Goal: Information Seeking & Learning: Learn about a topic

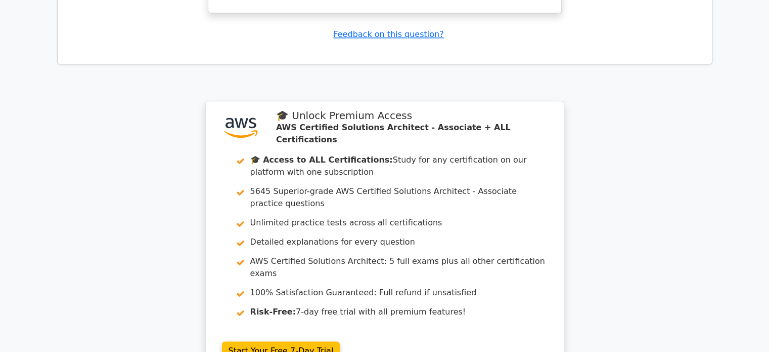
scroll to position [1345, 0]
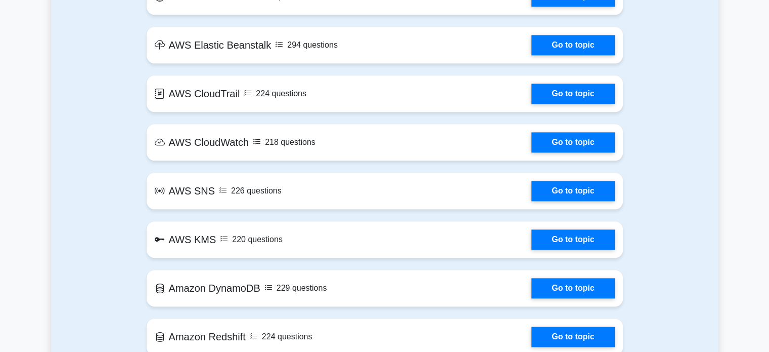
scroll to position [1538, 0]
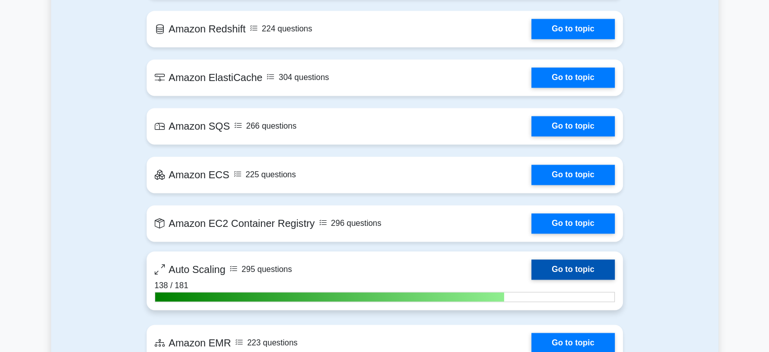
click at [593, 273] on link "Go to topic" at bounding box center [573, 269] width 83 height 20
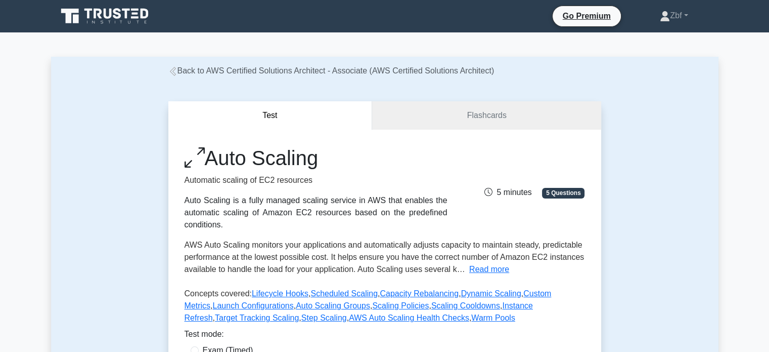
scroll to position [308, 0]
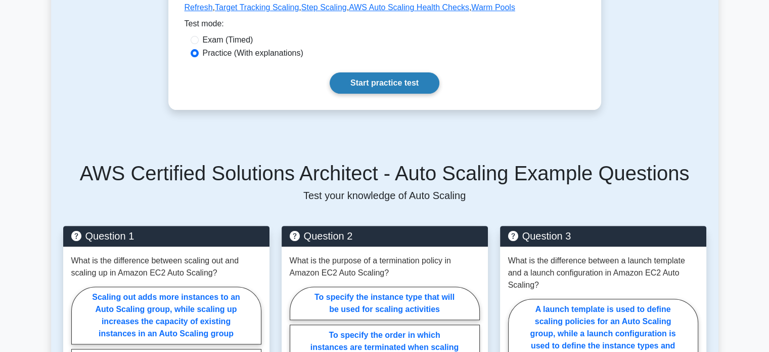
click at [416, 81] on link "Start practice test" at bounding box center [385, 82] width 110 height 21
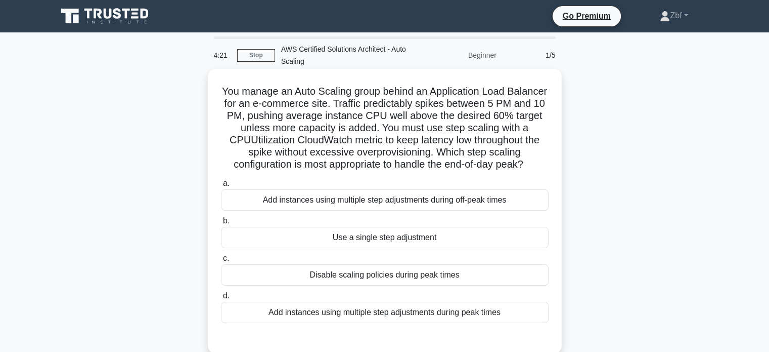
click at [414, 323] on div "Add instances using multiple step adjustments during peak times" at bounding box center [385, 312] width 328 height 21
click at [221, 299] on input "d. Add instances using multiple step adjustments during peak times" at bounding box center [221, 295] width 0 height 7
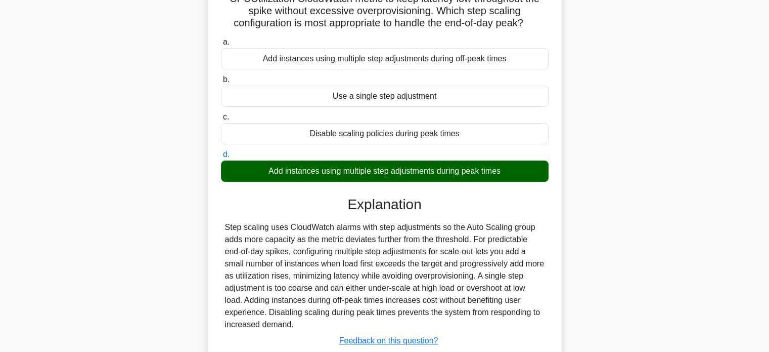
scroll to position [223, 0]
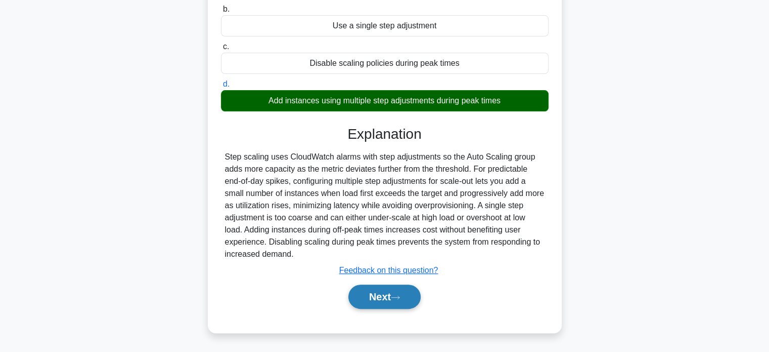
click at [390, 294] on button "Next" at bounding box center [385, 296] width 72 height 24
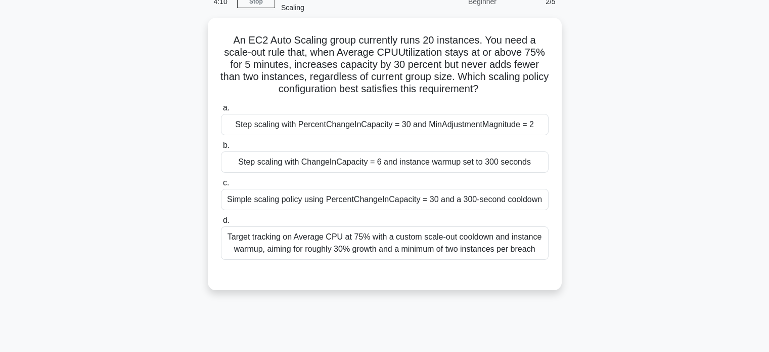
scroll to position [40, 0]
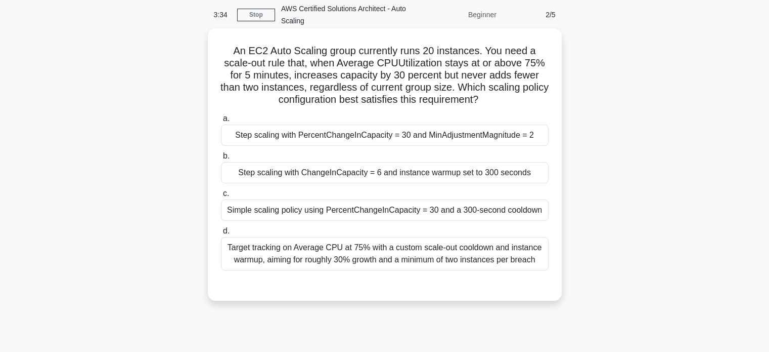
click at [482, 133] on div "Step scaling with PercentChangeInCapacity = 30 and MinAdjustmentMagnitude = 2" at bounding box center [385, 134] width 328 height 21
click at [221, 122] on input "a. Step scaling with PercentChangeInCapacity = 30 and MinAdjustmentMagnitude = 2" at bounding box center [221, 118] width 0 height 7
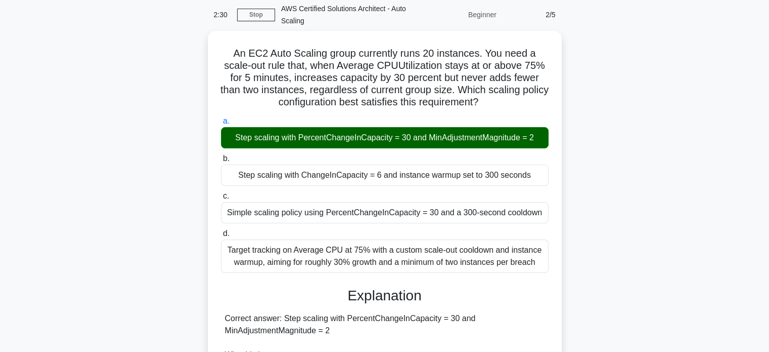
click at [183, 78] on div "An EC2 Auto Scaling group currently runs 20 instances. You need a scale-out rul…" at bounding box center [385, 347] width 668 height 633
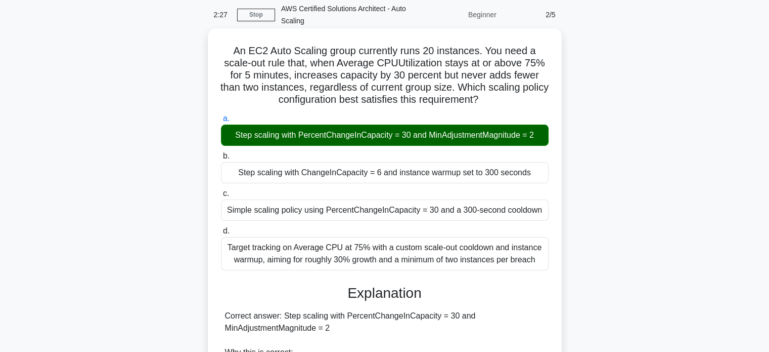
drag, startPoint x: 233, startPoint y: 53, endPoint x: 551, endPoint y: 267, distance: 383.0
click at [551, 267] on div "An EC2 Auto Scaling group currently runs 20 instances. You need a scale-out rul…" at bounding box center [385, 338] width 346 height 613
copy div "An EC2 Auto Scaling group currently runs 20 instances. You need a scale-out rul…"
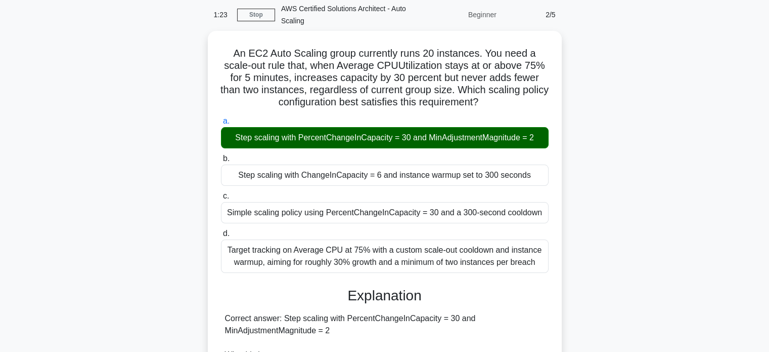
click at [575, 72] on div "An EC2 Auto Scaling group currently runs 20 instances. You need a scale-out rul…" at bounding box center [385, 347] width 668 height 633
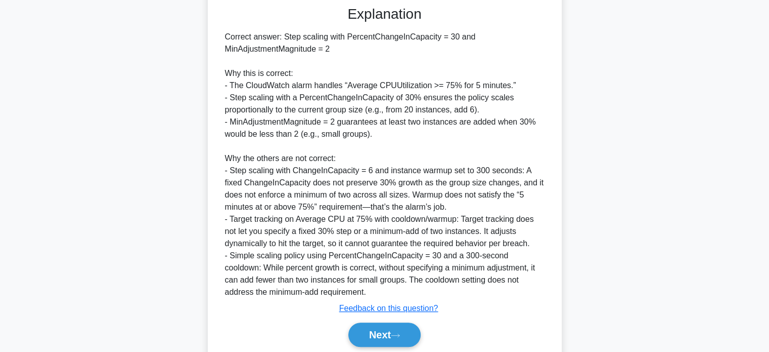
scroll to position [326, 0]
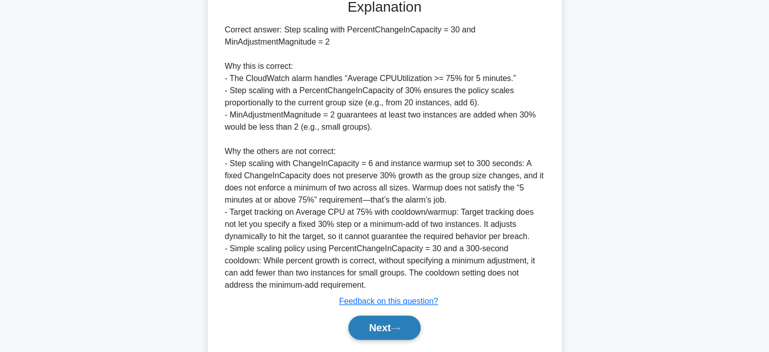
click at [387, 322] on button "Next" at bounding box center [385, 327] width 72 height 24
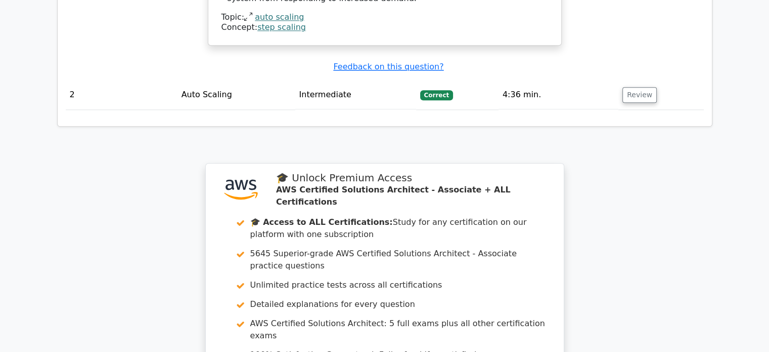
scroll to position [1479, 0]
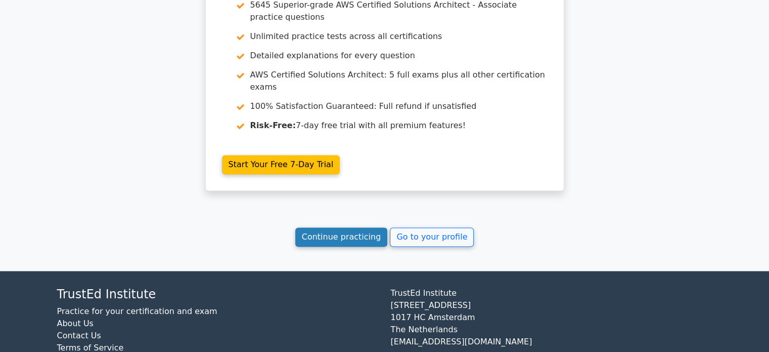
click at [365, 227] on link "Continue practicing" at bounding box center [341, 236] width 93 height 19
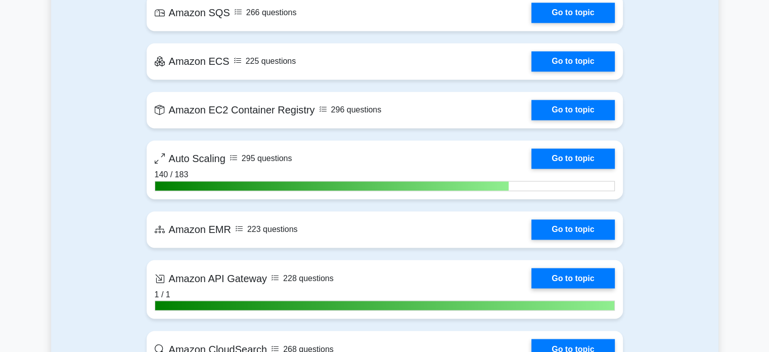
scroll to position [1647, 0]
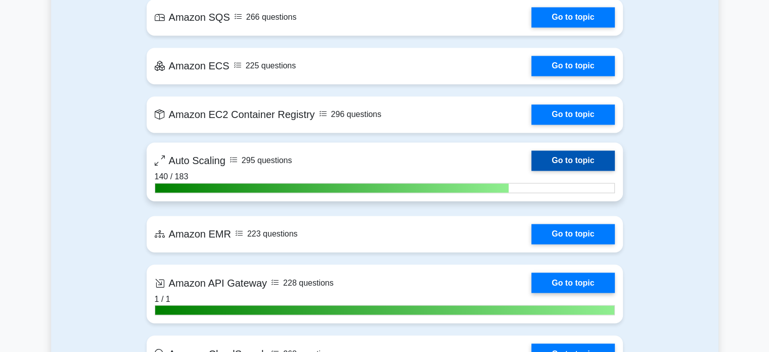
click at [584, 160] on link "Go to topic" at bounding box center [573, 160] width 83 height 20
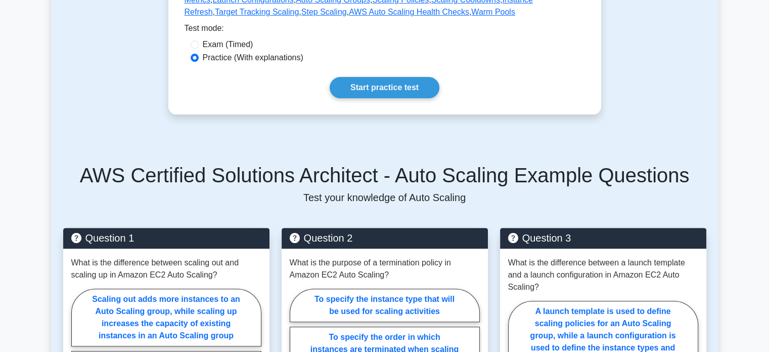
scroll to position [308, 0]
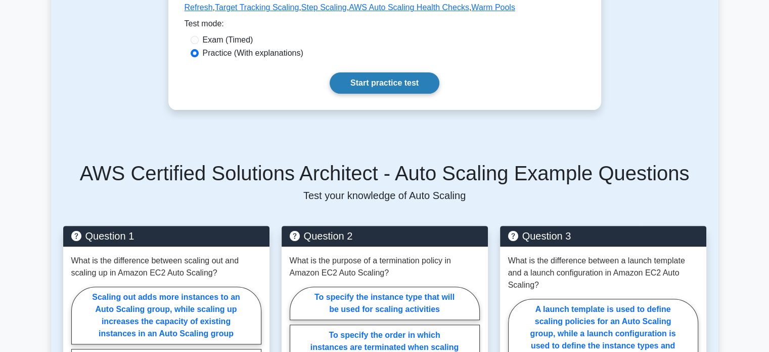
click at [415, 82] on link "Start practice test" at bounding box center [385, 82] width 110 height 21
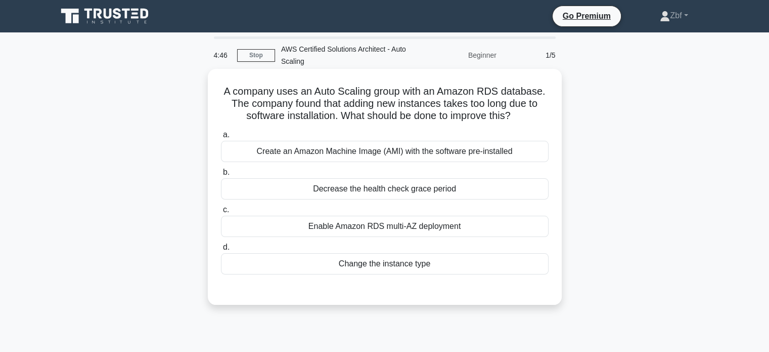
click at [433, 157] on div "Create an Amazon Machine Image (AMI) with the software pre-installed" at bounding box center [385, 151] width 328 height 21
click at [221, 138] on input "a. Create an Amazon Machine Image (AMI) with the software pre-installed" at bounding box center [221, 135] width 0 height 7
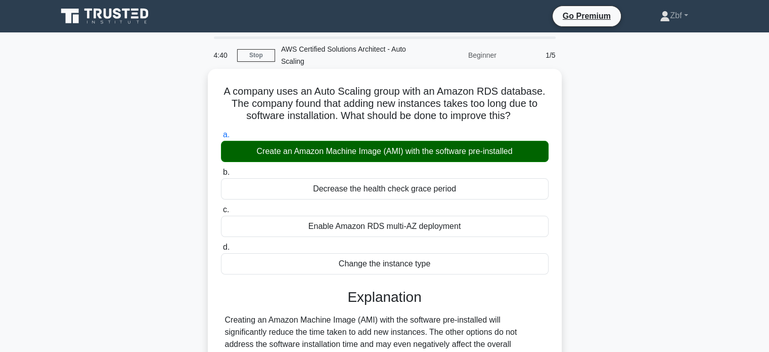
drag, startPoint x: 221, startPoint y: 89, endPoint x: 440, endPoint y: 267, distance: 283.0
click at [440, 267] on div "A company uses an Auto Scaling group with an Amazon RDS database. The company f…" at bounding box center [385, 252] width 346 height 358
copy div "A company uses an Auto Scaling group with an Amazon RDS database. The company f…"
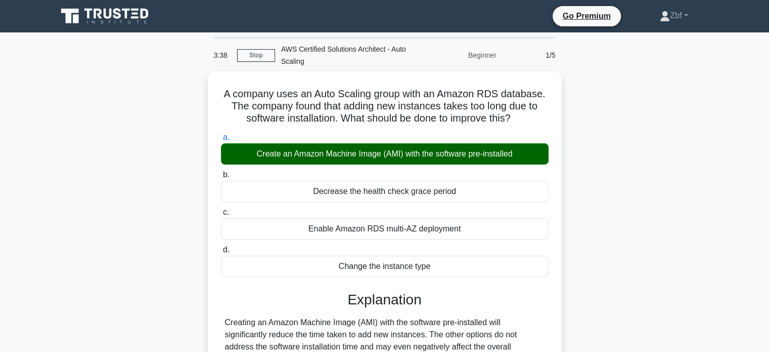
click at [595, 74] on div "A company uses an Auto Scaling group with an Amazon RDS database. The company f…" at bounding box center [385, 260] width 668 height 378
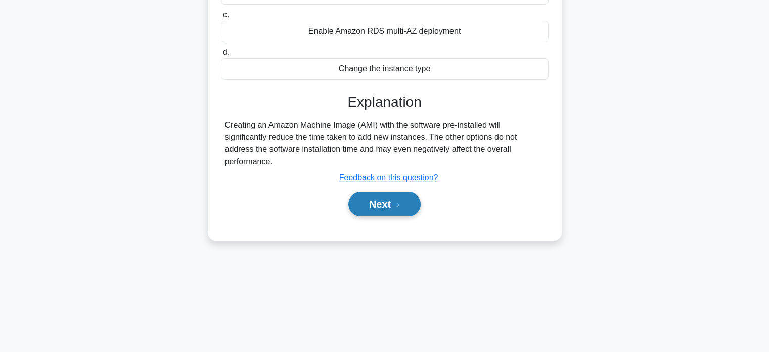
click at [419, 211] on button "Next" at bounding box center [385, 204] width 72 height 24
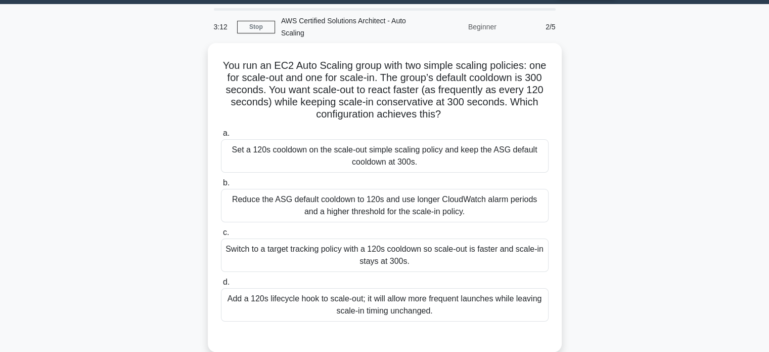
scroll to position [30, 0]
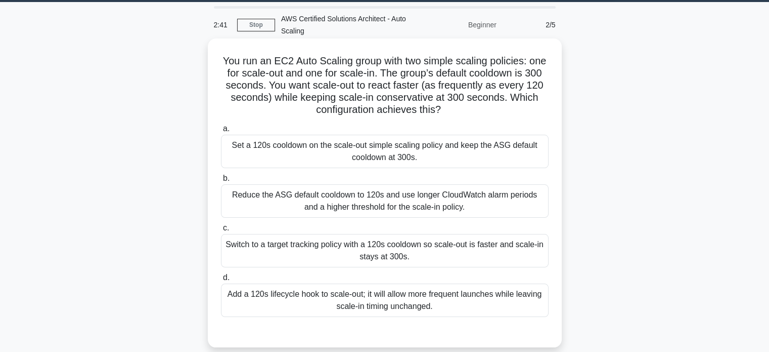
click at [447, 159] on div "Set a 120s cooldown on the scale-out simple scaling policy and keep the ASG def…" at bounding box center [385, 151] width 328 height 33
click at [221, 132] on input "a. Set a 120s cooldown on the scale-out simple scaling policy and keep the ASG …" at bounding box center [221, 128] width 0 height 7
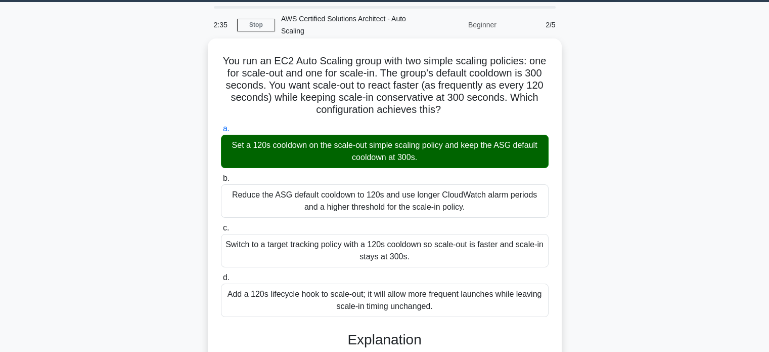
drag, startPoint x: 229, startPoint y: 58, endPoint x: 431, endPoint y: 302, distance: 316.5
click at [431, 302] on div "You run an EC2 Auto Scaling group with two simple scaling policies: one for sca…" at bounding box center [385, 354] width 346 height 625
click at [459, 287] on div "Add a 120s lifecycle hook to scale-out; it will allow more frequent launches wh…" at bounding box center [385, 299] width 328 height 33
click at [221, 281] on input "d. Add a 120s lifecycle hook to scale-out; it will allow more frequent launches…" at bounding box center [221, 277] width 0 height 7
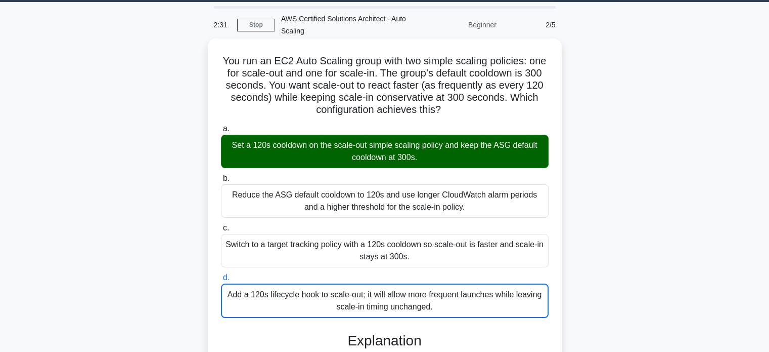
drag, startPoint x: 231, startPoint y: 60, endPoint x: 448, endPoint y: 306, distance: 327.9
click at [448, 306] on div "You run an EC2 Auto Scaling group with two simple scaling policies: one for sca…" at bounding box center [385, 355] width 346 height 626
copy div "You run an EC2 Auto Scaling group with two simple scaling policies: one for sca…"
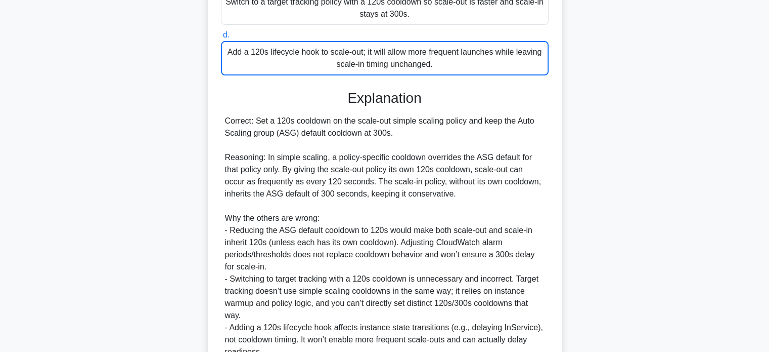
scroll to position [369, 0]
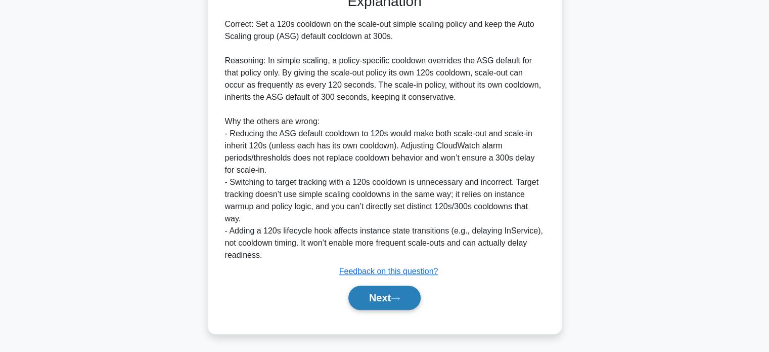
click at [391, 299] on button "Next" at bounding box center [385, 297] width 72 height 24
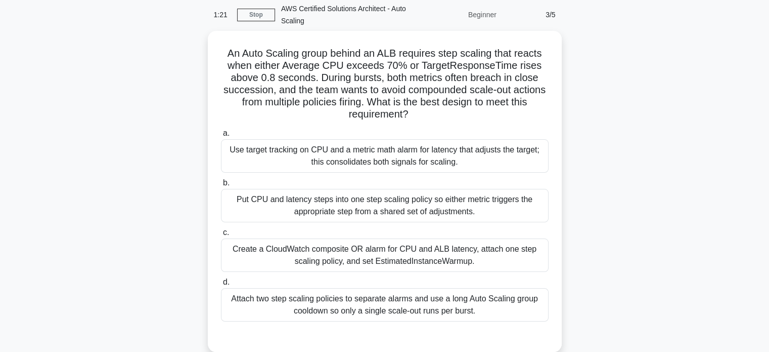
scroll to position [40, 0]
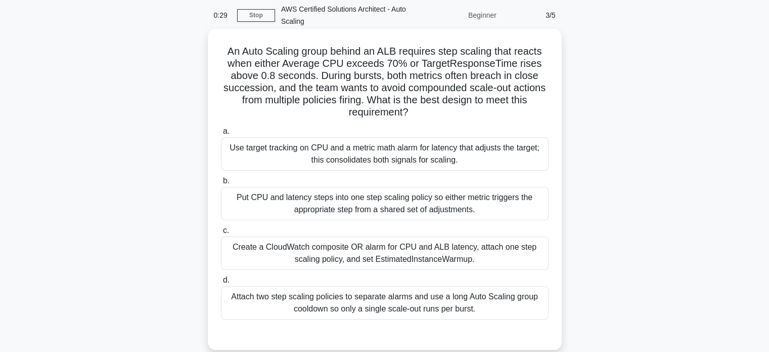
click at [506, 156] on div "Use target tracking on CPU and a metric math alarm for latency that adjusts the…" at bounding box center [385, 153] width 328 height 33
click at [221, 135] on input "a. Use target tracking on CPU and a metric math alarm for latency that adjusts …" at bounding box center [221, 131] width 0 height 7
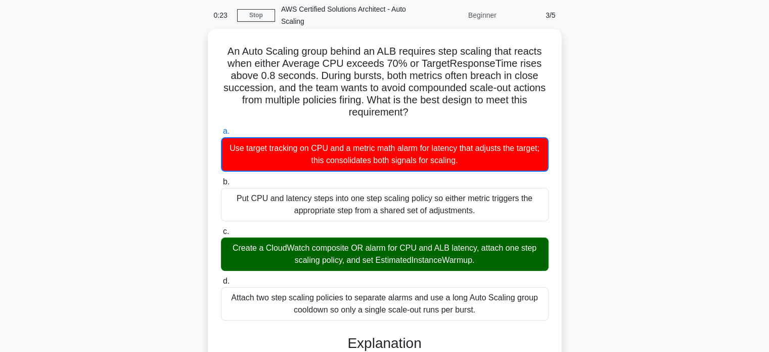
drag, startPoint x: 224, startPoint y: 51, endPoint x: 496, endPoint y: 309, distance: 374.6
copy div "An Auto Scaling group behind an ALB requires step scaling that reacts when eith…"
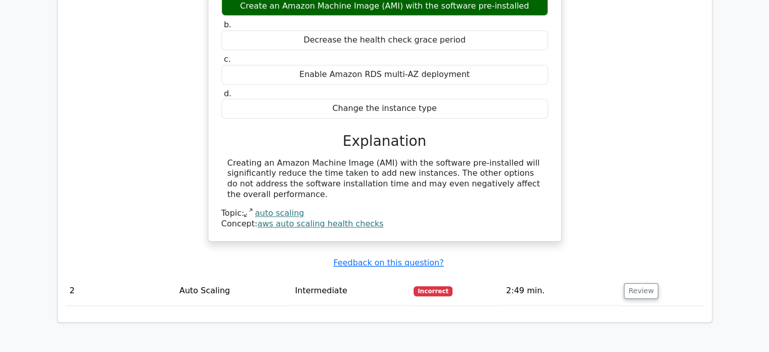
scroll to position [1365, 0]
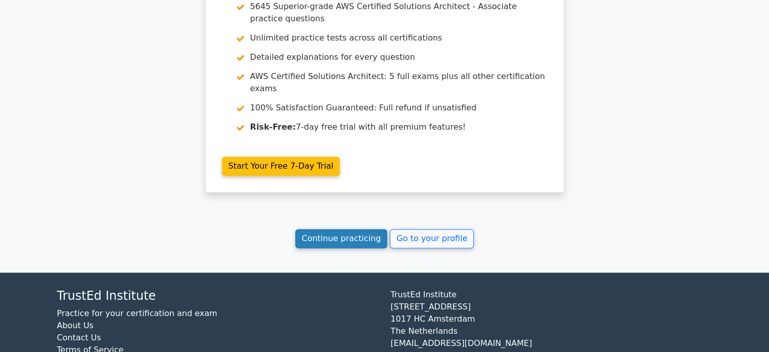
click at [371, 229] on link "Continue practicing" at bounding box center [341, 238] width 93 height 19
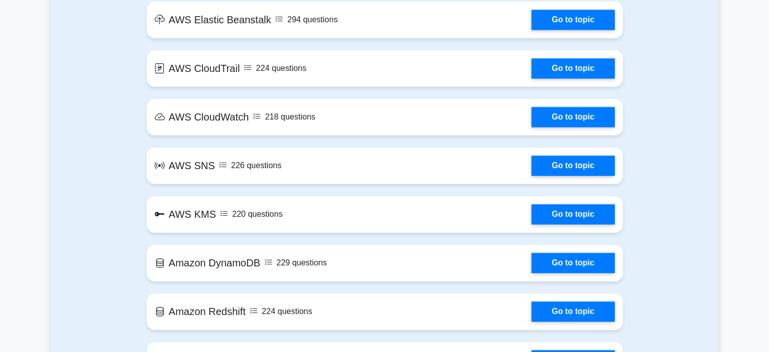
scroll to position [1538, 0]
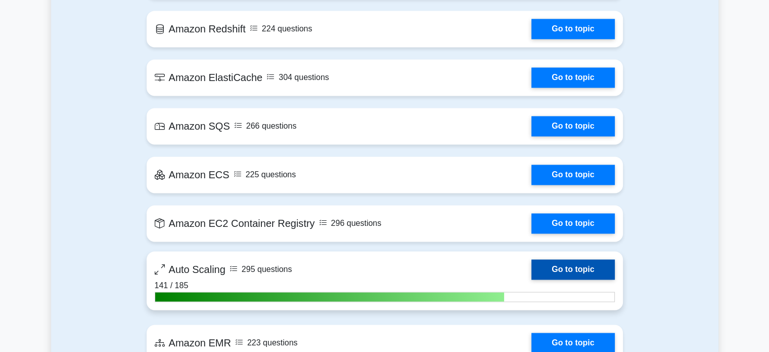
click at [578, 266] on link "Go to topic" at bounding box center [573, 269] width 83 height 20
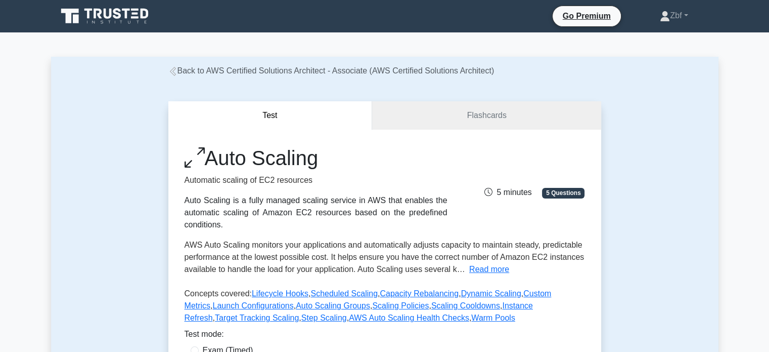
scroll to position [308, 0]
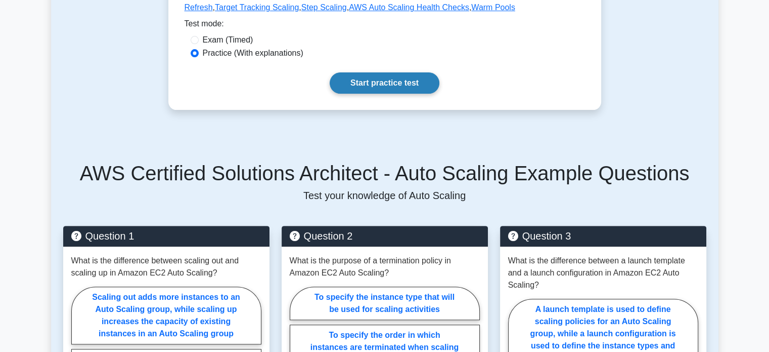
click at [413, 82] on link "Start practice test" at bounding box center [385, 82] width 110 height 21
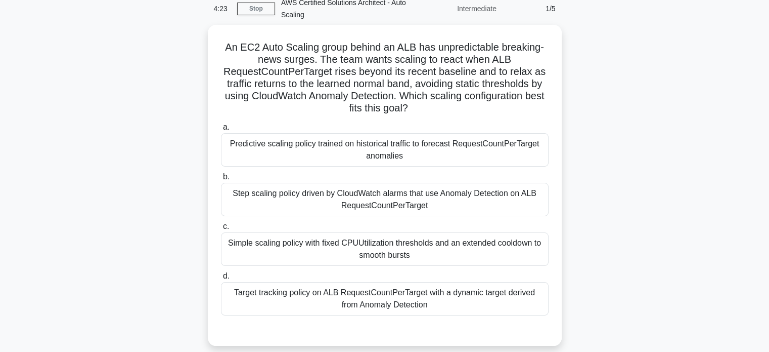
scroll to position [55, 0]
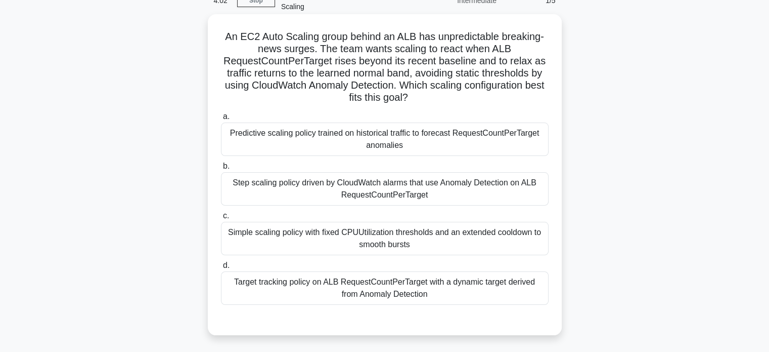
click at [451, 285] on div "Target tracking policy on ALB RequestCountPerTarget with a dynamic target deriv…" at bounding box center [385, 287] width 328 height 33
click at [221, 269] on input "d. Target tracking policy on ALB RequestCountPerTarget with a dynamic target de…" at bounding box center [221, 265] width 0 height 7
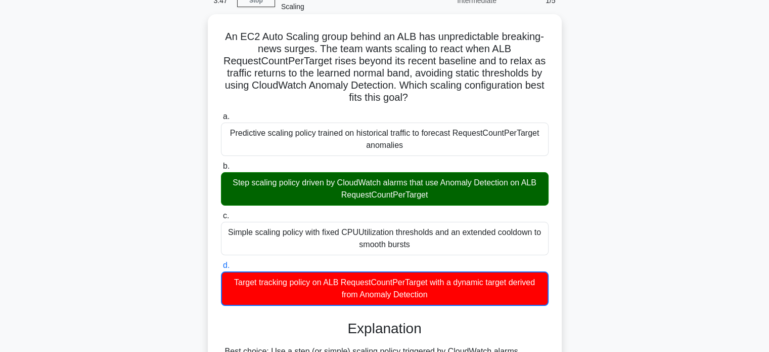
drag, startPoint x: 223, startPoint y: 35, endPoint x: 443, endPoint y: 307, distance: 349.6
click at [443, 307] on div "An EC2 Auto Scaling group behind an ALB has unpredictable breaking-news surges.…" at bounding box center [385, 318] width 346 height 601
copy div "An EC2 Auto Scaling group behind an ALB has unpredictable breaking-news surges.…"
click at [546, 71] on h5 "An EC2 Auto Scaling group behind an ALB has unpredictable breaking-news surges.…" at bounding box center [385, 67] width 330 height 74
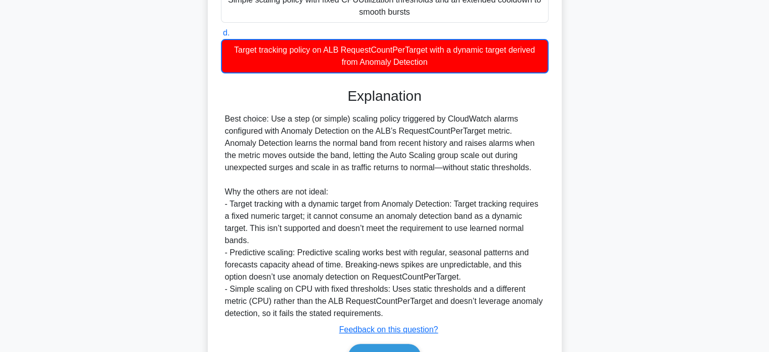
scroll to position [345, 0]
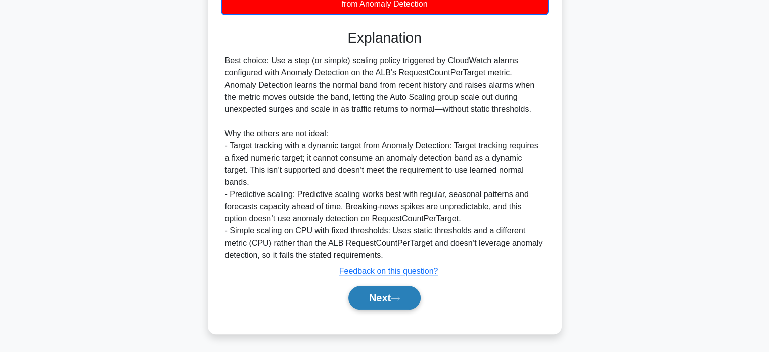
click at [378, 295] on button "Next" at bounding box center [385, 297] width 72 height 24
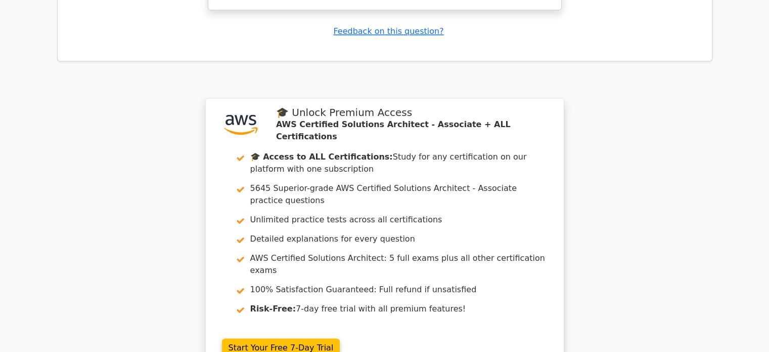
scroll to position [1552, 0]
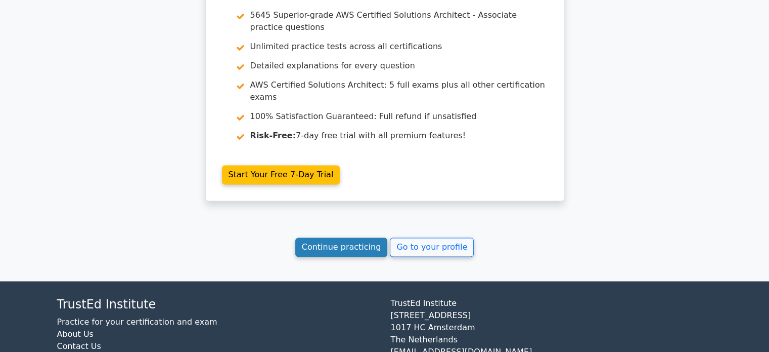
click at [368, 237] on link "Continue practicing" at bounding box center [341, 246] width 93 height 19
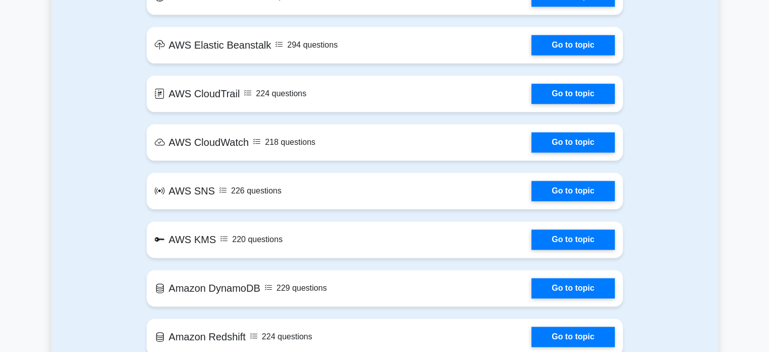
scroll to position [1538, 0]
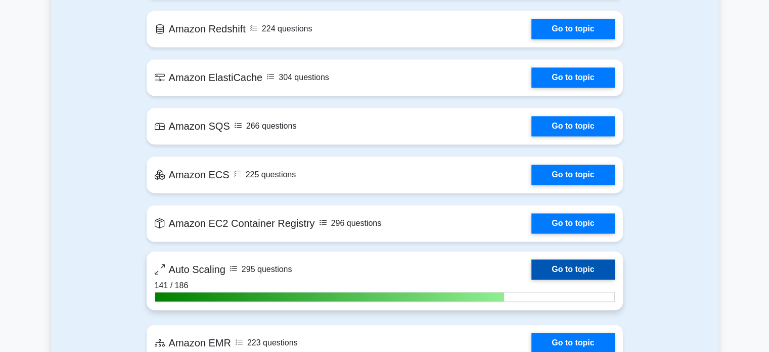
click at [564, 265] on link "Go to topic" at bounding box center [573, 269] width 83 height 20
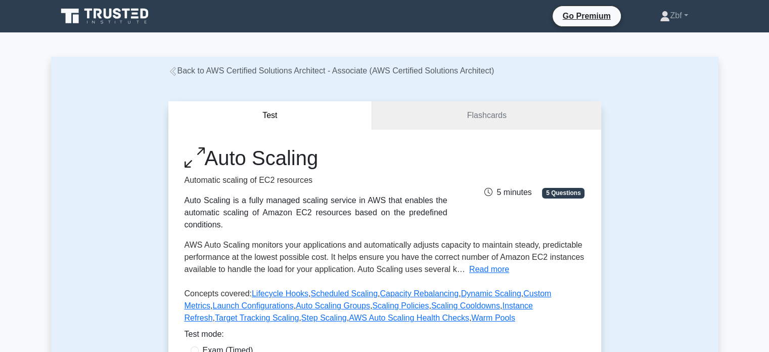
scroll to position [308, 0]
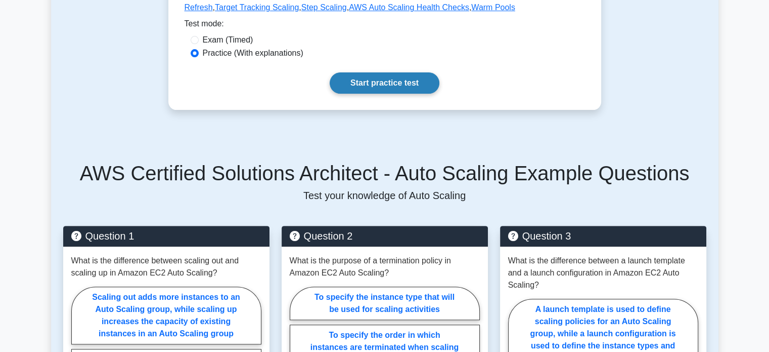
click at [395, 75] on link "Start practice test" at bounding box center [385, 82] width 110 height 21
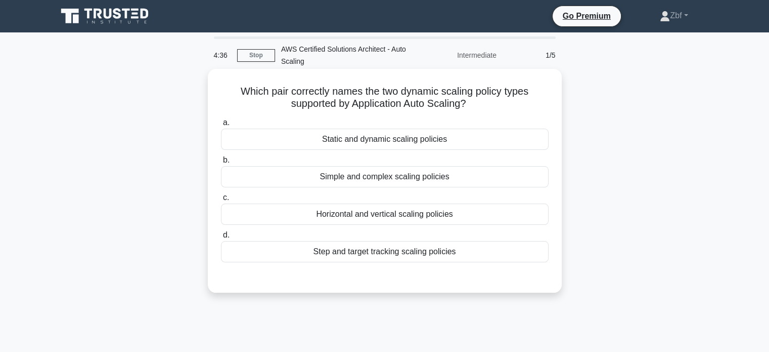
click at [389, 254] on div "Step and target tracking scaling policies" at bounding box center [385, 251] width 328 height 21
click at [221, 238] on input "d. Step and target tracking scaling policies" at bounding box center [221, 235] width 0 height 7
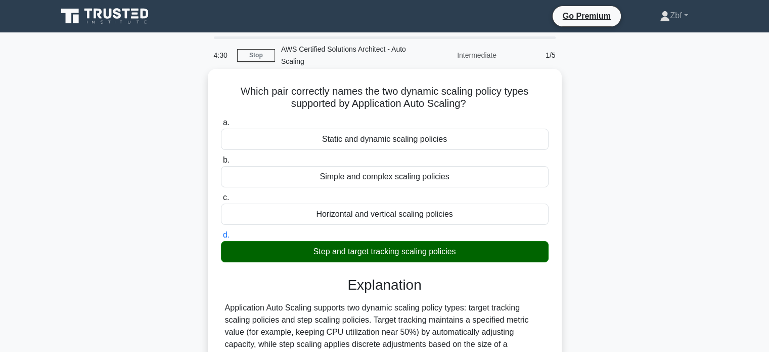
drag, startPoint x: 238, startPoint y: 90, endPoint x: 487, endPoint y: 256, distance: 299.1
click at [487, 256] on div "Which pair correctly names the two dynamic scaling policy types supported by Ap…" at bounding box center [385, 264] width 346 height 382
copy div "Which pair correctly names the two dynamic scaling policy types supported by Ap…"
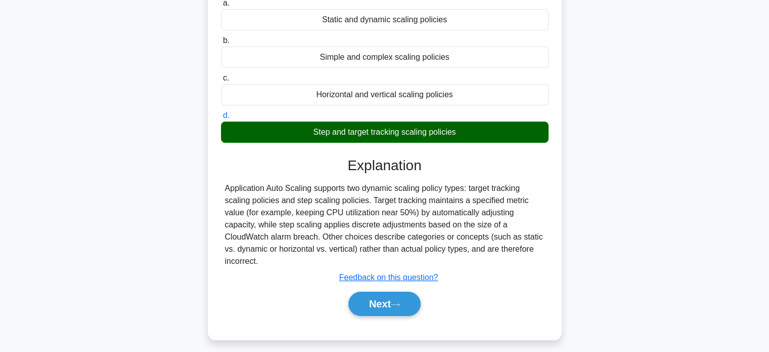
scroll to position [123, 0]
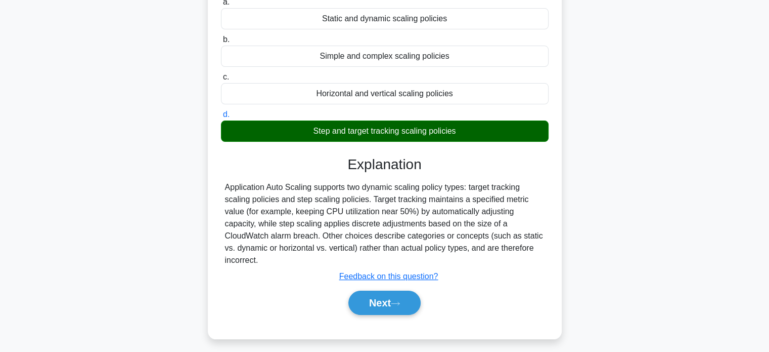
click at [623, 91] on div "Which pair correctly names the two dynamic scaling policy types supported by Ap…" at bounding box center [385, 149] width 668 height 402
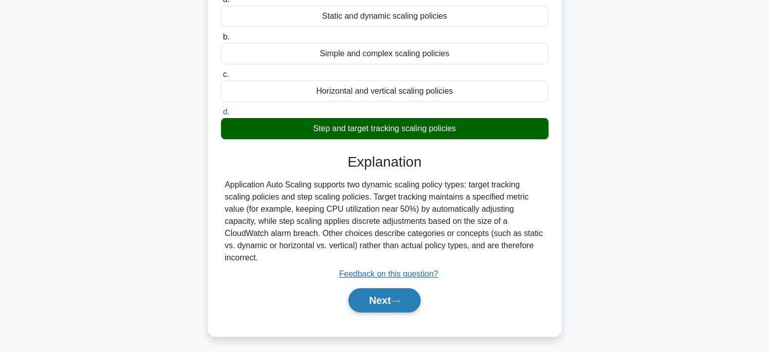
click at [410, 299] on button "Next" at bounding box center [385, 300] width 72 height 24
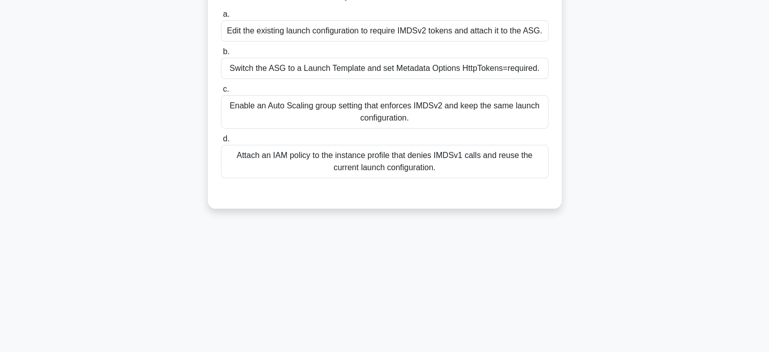
drag, startPoint x: 768, startPoint y: 255, endPoint x: 777, endPoint y: 214, distance: 41.8
click at [769, 214] on html "Go Premium Zbf" at bounding box center [384, 150] width 769 height 546
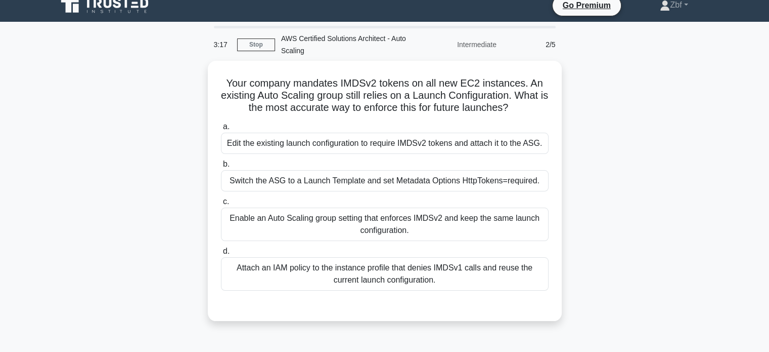
scroll to position [0, 0]
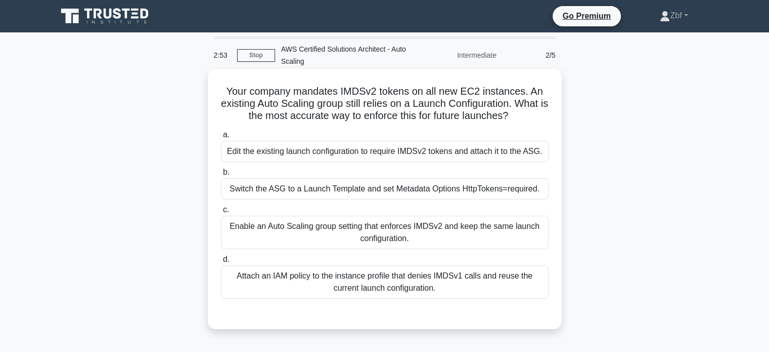
click at [501, 190] on div "Switch the ASG to a Launch Template and set Metadata Options HttpTokens=require…" at bounding box center [385, 188] width 328 height 21
click at [221, 176] on input "b. Switch the ASG to a Launch Template and set Metadata Options HttpTokens=requ…" at bounding box center [221, 172] width 0 height 7
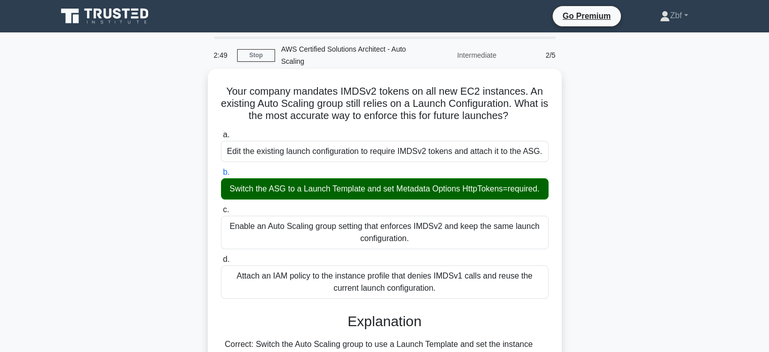
drag, startPoint x: 225, startPoint y: 91, endPoint x: 446, endPoint y: 290, distance: 297.6
click at [446, 290] on div "Your company mandates IMDSv2 tokens on all new EC2 instances. An existing Auto …" at bounding box center [385, 324] width 346 height 503
copy div "Your company mandates IMDSv2 tokens on all new EC2 instances. An existing Auto …"
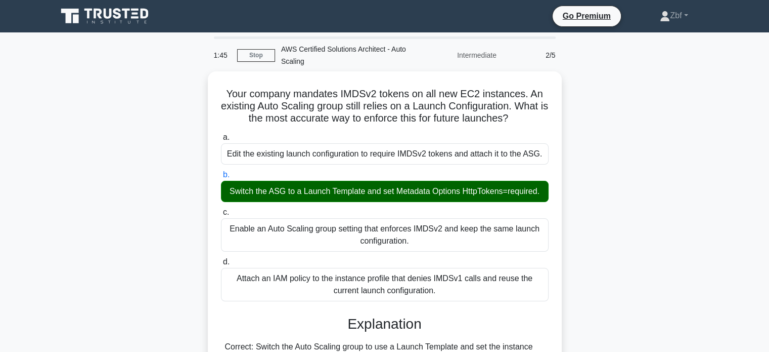
click at [632, 122] on div "Your company mandates IMDSv2 tokens on all new EC2 instances. An existing Auto …" at bounding box center [385, 333] width 668 height 524
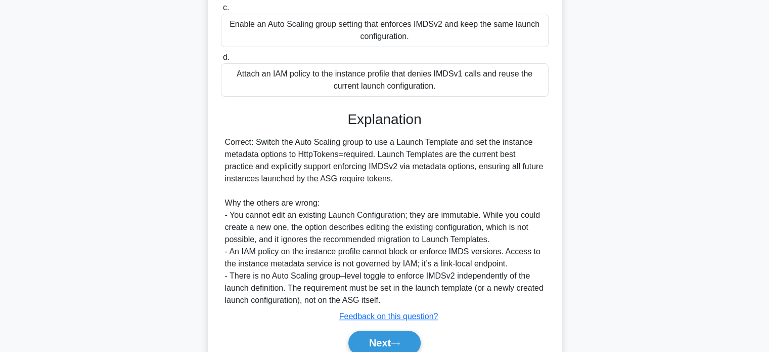
scroll to position [205, 0]
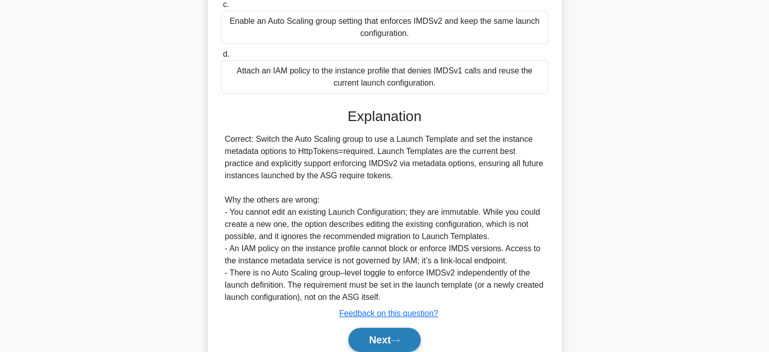
click at [403, 330] on button "Next" at bounding box center [385, 339] width 72 height 24
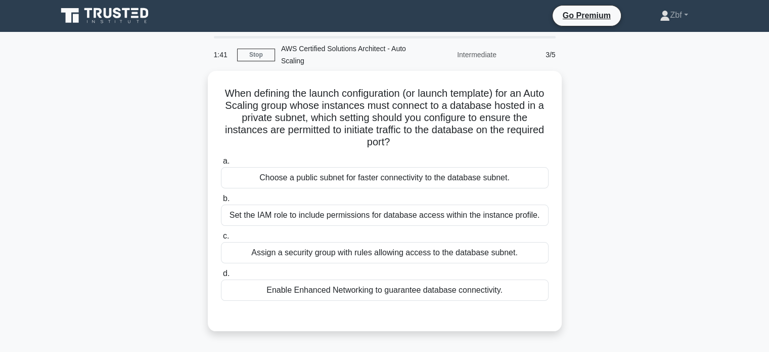
scroll to position [2, 0]
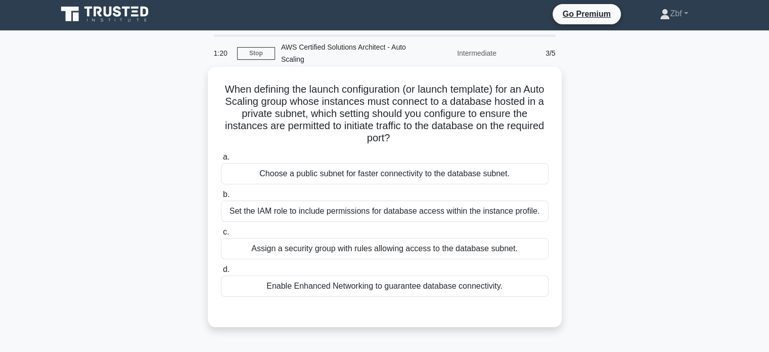
click at [419, 245] on div "Assign a security group with rules allowing access to the database subnet." at bounding box center [385, 248] width 328 height 21
click at [221, 235] on input "c. Assign a security group with rules allowing access to the database subnet." at bounding box center [221, 232] width 0 height 7
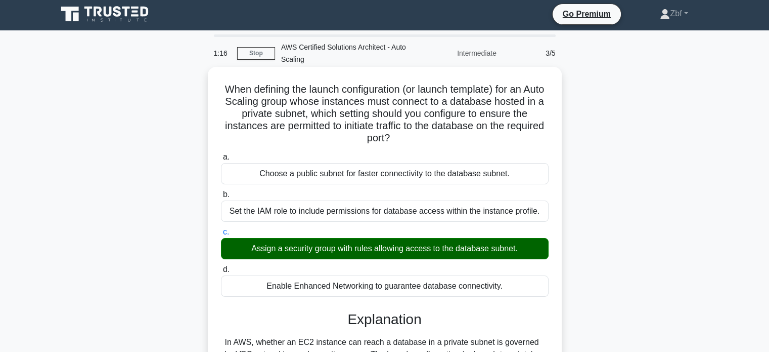
drag, startPoint x: 229, startPoint y: 88, endPoint x: 536, endPoint y: 289, distance: 366.8
click at [536, 289] on div "When defining the launch configuration (or launch template) for an Auto Scaling…" at bounding box center [385, 298] width 346 height 455
copy div "When defining the launch configuration (or launch template) for an Auto Scaling…"
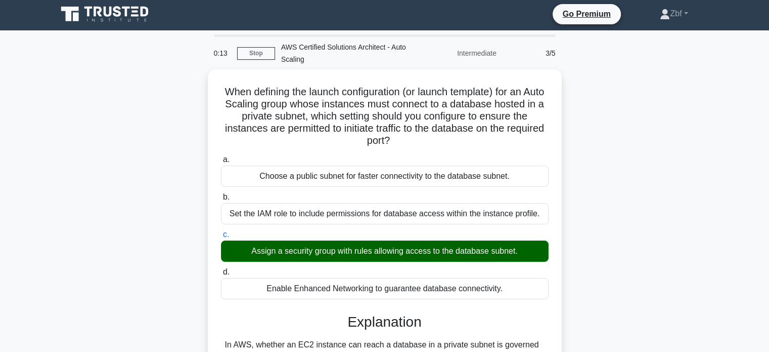
click at [653, 64] on div "0:13 Stop AWS Certified Solutions Architect - Auto Scaling Intermediate 3/5 Whe…" at bounding box center [385, 289] width 668 height 510
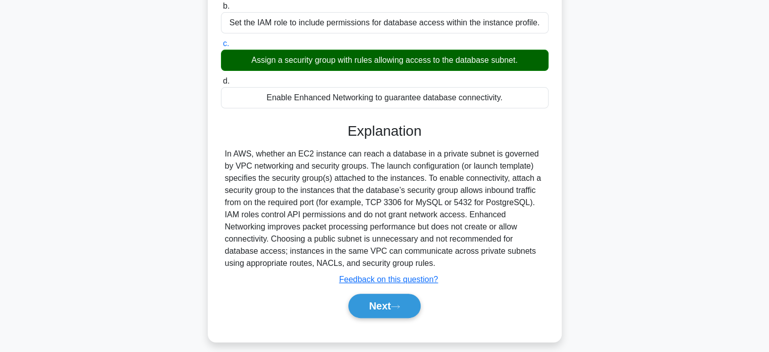
scroll to position [198, 0]
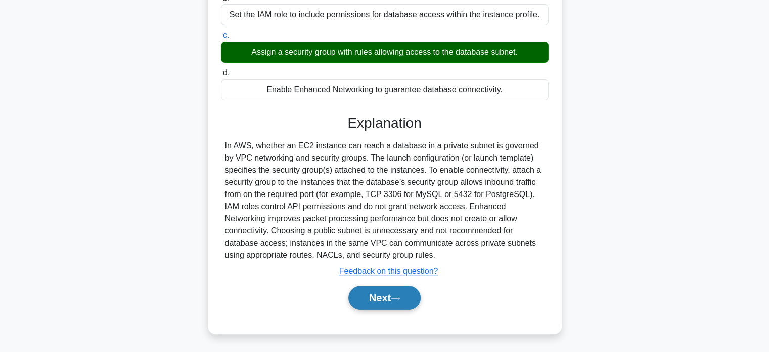
click at [404, 304] on button "Next" at bounding box center [385, 297] width 72 height 24
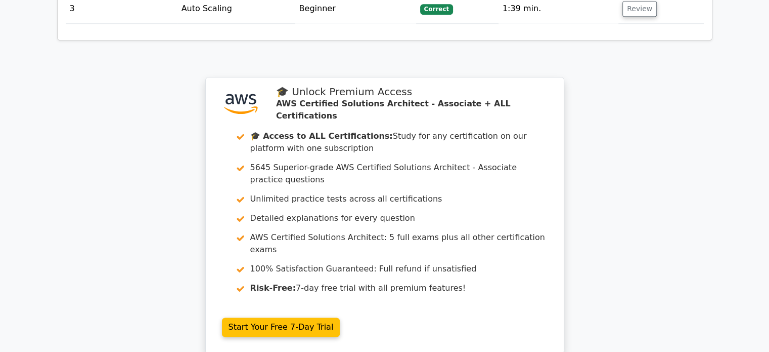
scroll to position [1403, 0]
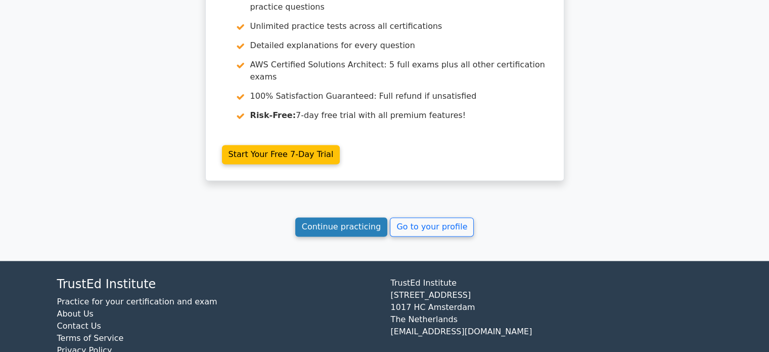
click at [363, 217] on link "Continue practicing" at bounding box center [341, 226] width 93 height 19
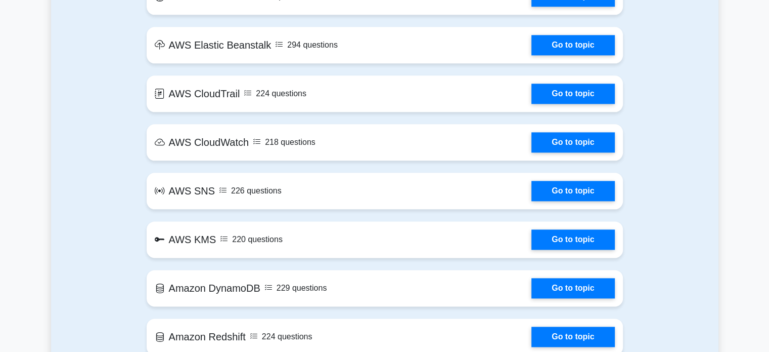
scroll to position [1538, 0]
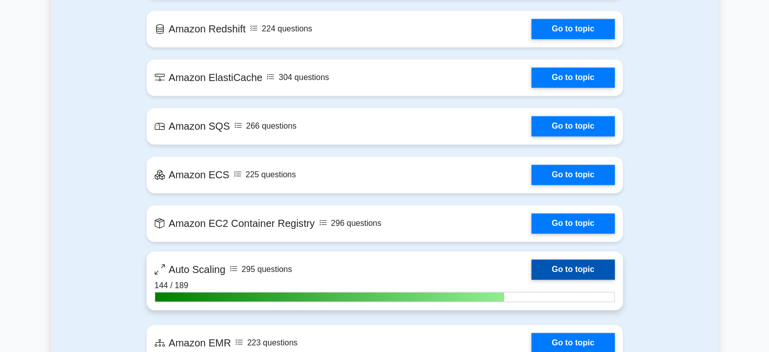
click at [573, 271] on link "Go to topic" at bounding box center [573, 269] width 83 height 20
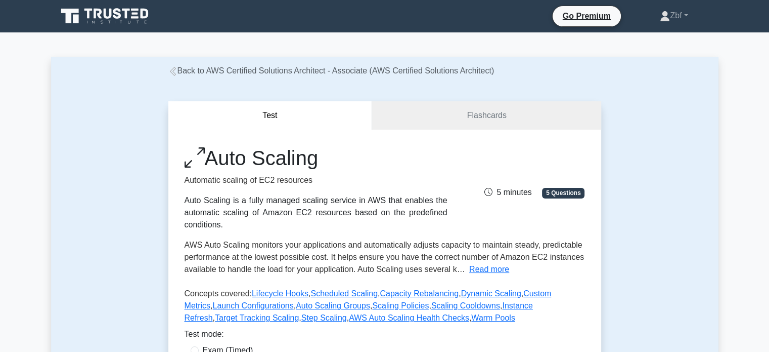
scroll to position [308, 0]
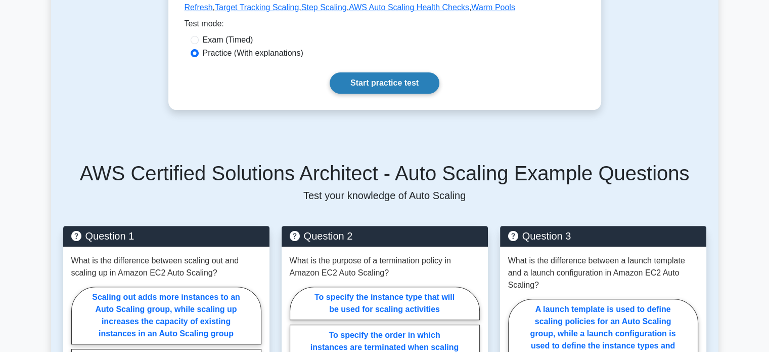
click at [423, 84] on link "Start practice test" at bounding box center [385, 82] width 110 height 21
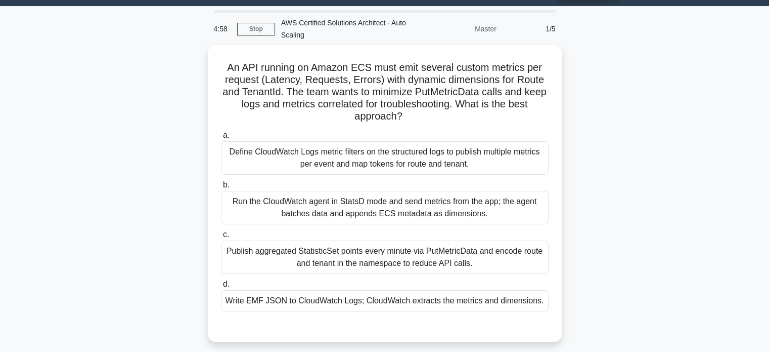
scroll to position [28, 0]
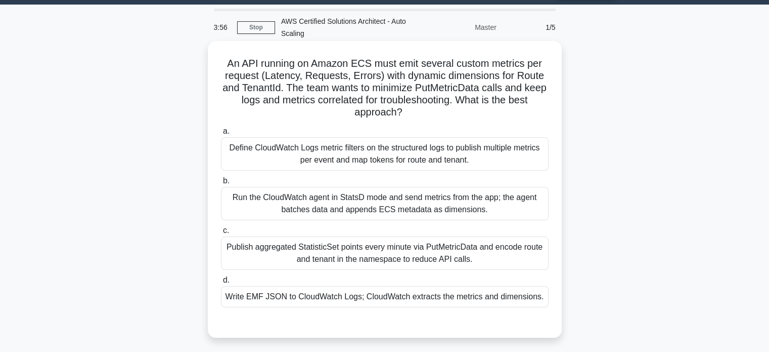
click at [391, 306] on div "Write EMF JSON to CloudWatch Logs; CloudWatch extracts the metrics and dimensio…" at bounding box center [385, 296] width 328 height 21
click at [221, 283] on input "d. Write EMF JSON to CloudWatch Logs; CloudWatch extracts the metrics and dimen…" at bounding box center [221, 280] width 0 height 7
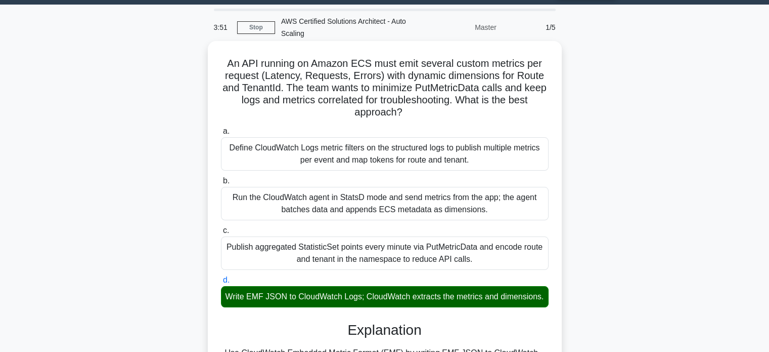
drag, startPoint x: 226, startPoint y: 63, endPoint x: 418, endPoint y: 309, distance: 312.5
click at [418, 309] on div "An API running on Amazon ECS must emit several custom metrics per request (Late…" at bounding box center [385, 351] width 346 height 613
copy div "An API running on Amazon ECS must emit several custom metrics per request (Late…"
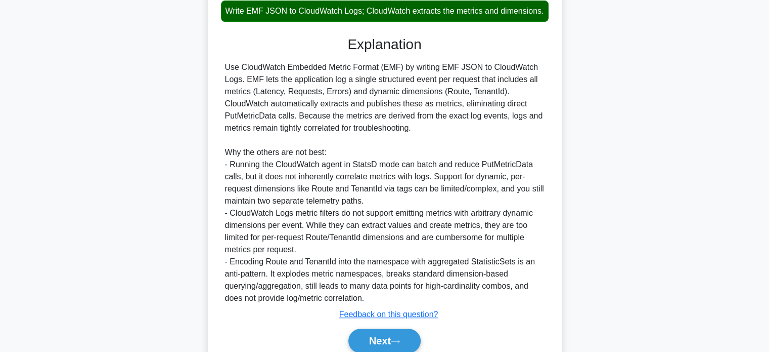
scroll to position [348, 0]
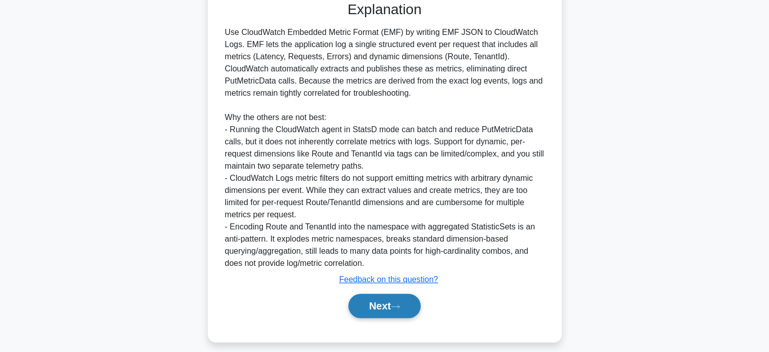
click at [405, 313] on button "Next" at bounding box center [385, 305] width 72 height 24
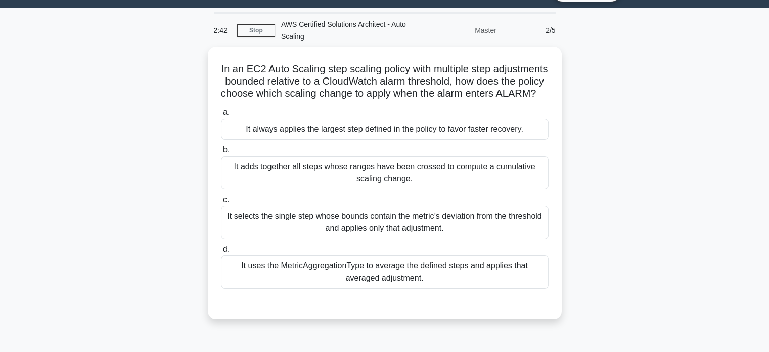
scroll to position [16, 0]
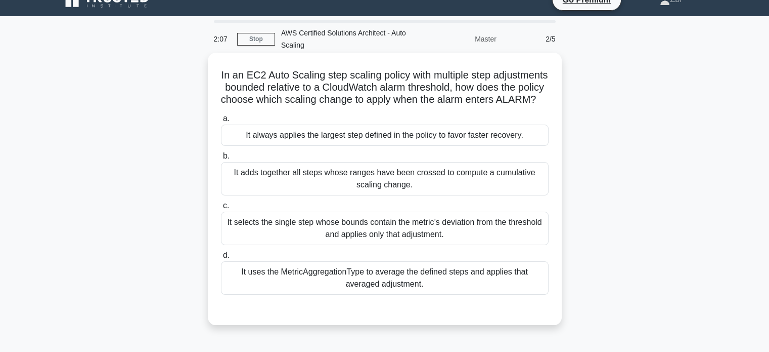
click at [453, 145] on div "It always applies the largest step defined in the policy to favor faster recove…" at bounding box center [385, 134] width 328 height 21
click at [221, 122] on input "a. It always applies the largest step defined in the policy to favor faster rec…" at bounding box center [221, 118] width 0 height 7
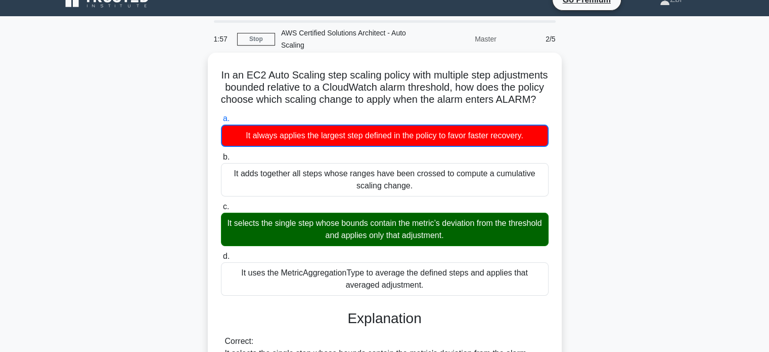
drag, startPoint x: 241, startPoint y: 71, endPoint x: 437, endPoint y: 304, distance: 304.1
click at [437, 304] on div "In an EC2 Auto Scaling step scaling policy with multiple step adjustments bound…" at bounding box center [385, 315] width 346 height 516
copy div "In an EC2 Auto Scaling step scaling policy with multiple step adjustments bound…"
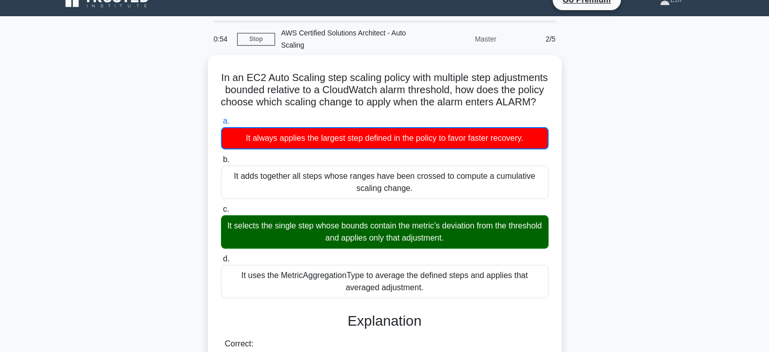
click at [581, 107] on div "In an EC2 Auto Scaling step scaling policy with multiple step adjustments bound…" at bounding box center [385, 323] width 668 height 537
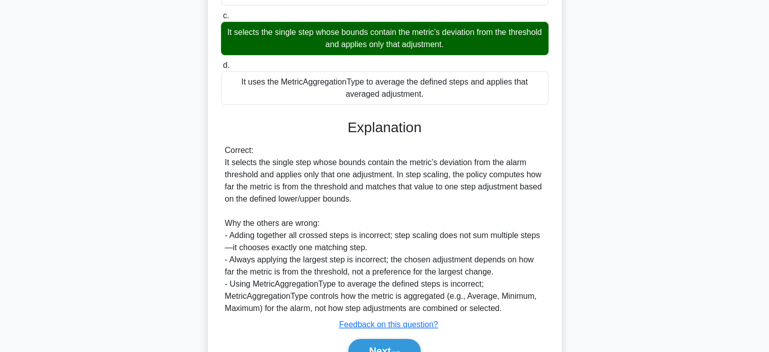
scroll to position [272, 0]
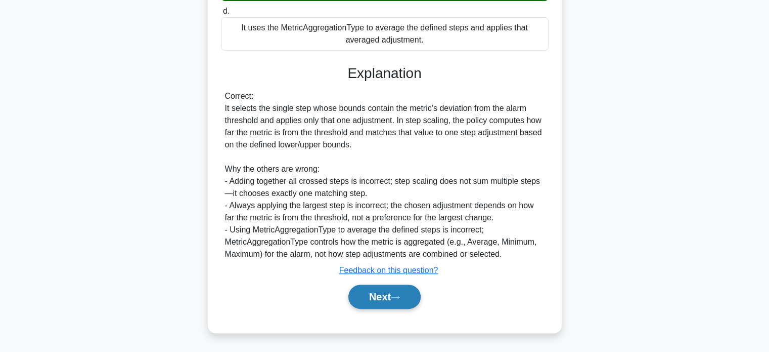
click at [394, 307] on button "Next" at bounding box center [385, 296] width 72 height 24
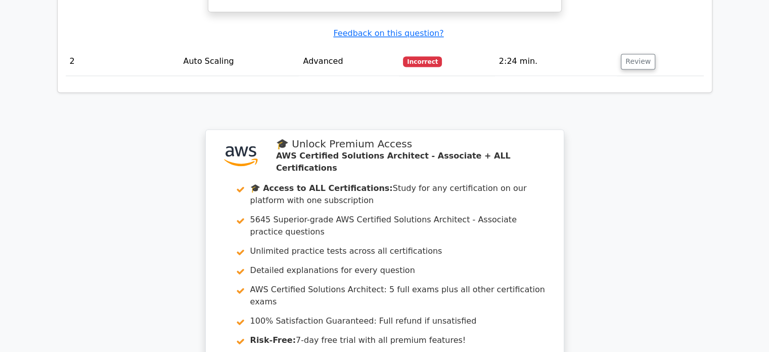
scroll to position [1600, 0]
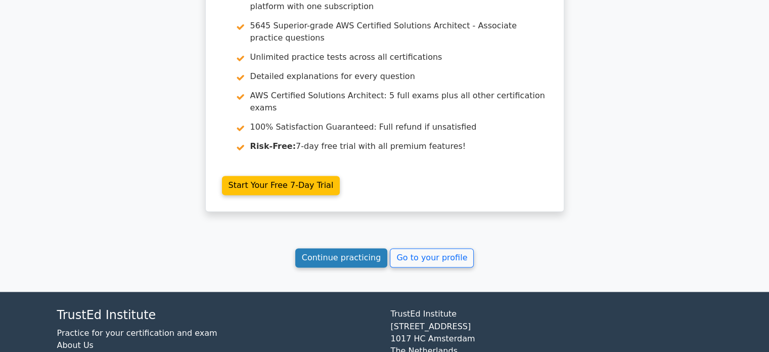
click at [368, 248] on link "Continue practicing" at bounding box center [341, 257] width 93 height 19
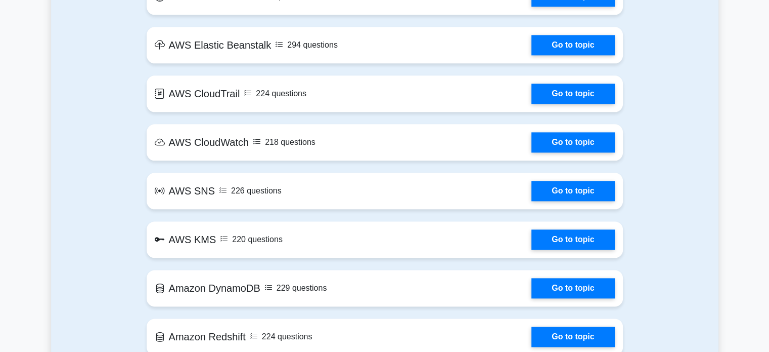
scroll to position [1538, 0]
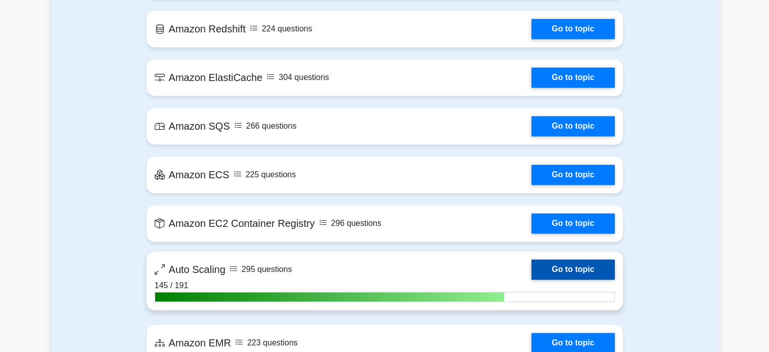
click at [579, 268] on link "Go to topic" at bounding box center [573, 269] width 83 height 20
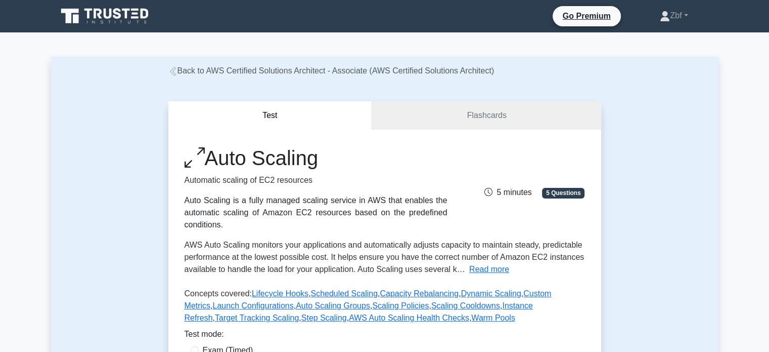
scroll to position [308, 0]
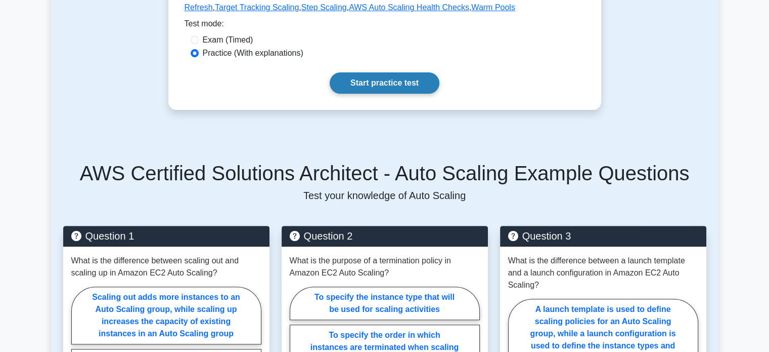
click at [400, 74] on link "Start practice test" at bounding box center [385, 82] width 110 height 21
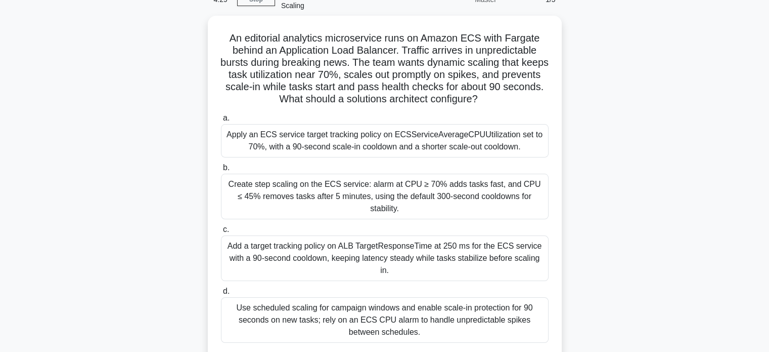
scroll to position [57, 0]
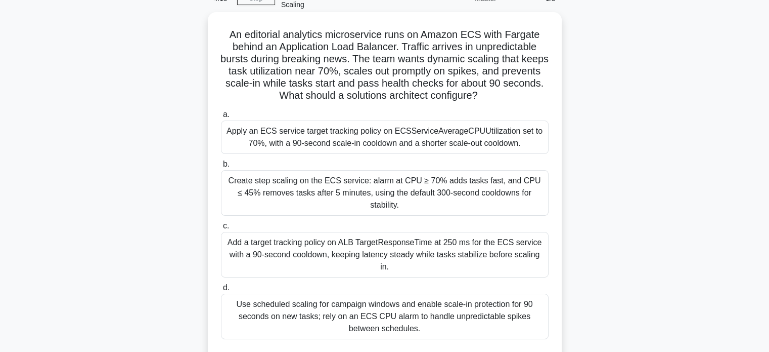
click at [444, 143] on div "Apply an ECS service target tracking policy on ECSServiceAverageCPUUtilization …" at bounding box center [385, 136] width 328 height 33
click at [221, 118] on input "a. Apply an ECS service target tracking policy on ECSServiceAverageCPUUtilizati…" at bounding box center [221, 114] width 0 height 7
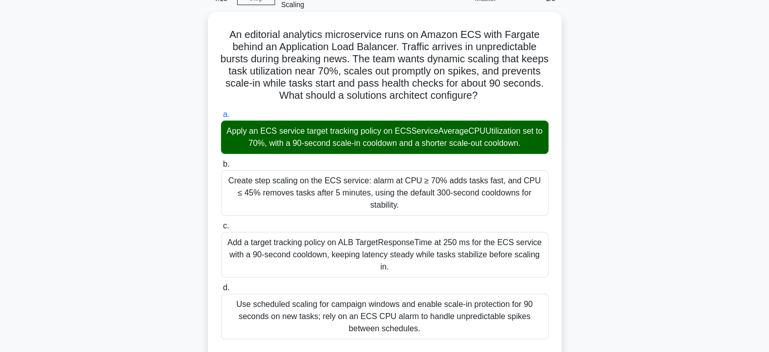
drag, startPoint x: 229, startPoint y: 34, endPoint x: 405, endPoint y: 300, distance: 319.5
copy div "Lo ipsumdolo sitametco adipiscingel sedd ei Tempor INC utla Etdolor magnaa en A…"
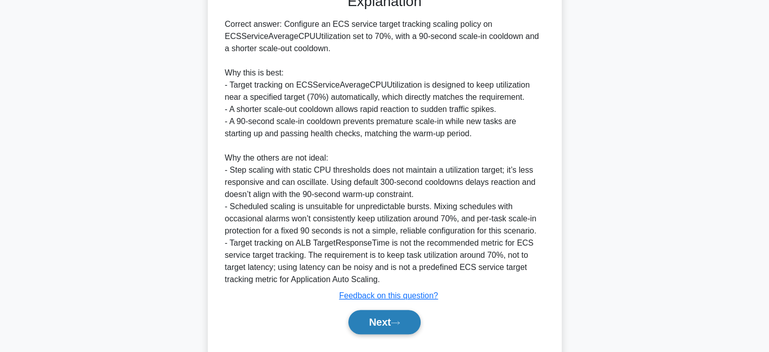
click at [405, 310] on button "Next" at bounding box center [385, 322] width 72 height 24
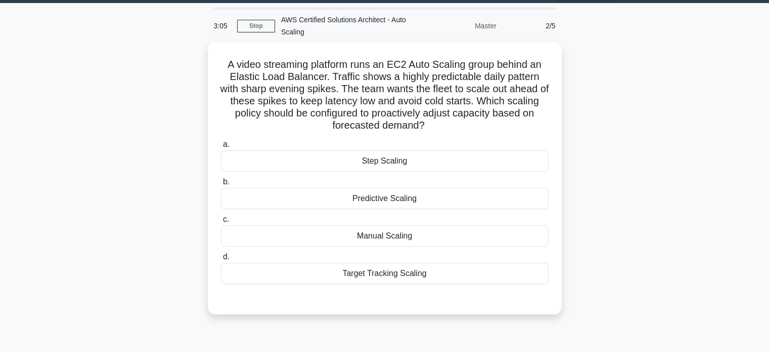
scroll to position [28, 0]
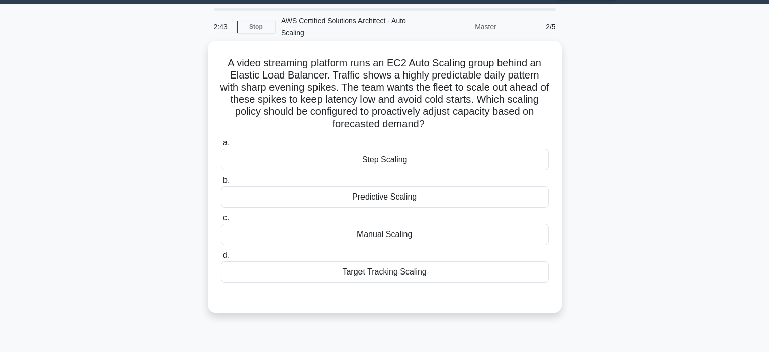
click at [445, 204] on div "Predictive Scaling" at bounding box center [385, 196] width 328 height 21
click at [221, 184] on input "b. Predictive Scaling" at bounding box center [221, 180] width 0 height 7
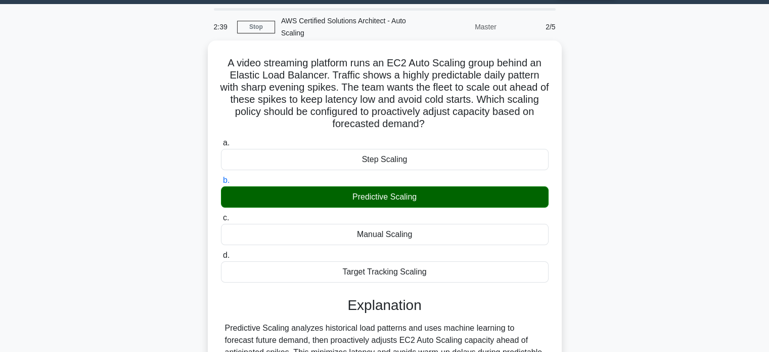
drag, startPoint x: 224, startPoint y: 61, endPoint x: 439, endPoint y: 275, distance: 303.7
click at [439, 275] on div "A video streaming platform runs an EC2 Auto Scaling group behind an Elastic Loa…" at bounding box center [385, 260] width 346 height 430
copy div "A video streaming platform runs an EC2 Auto Scaling group behind an Elastic Loa…"
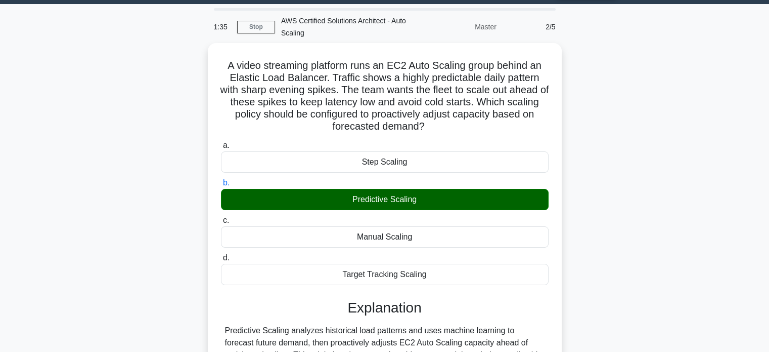
click at [580, 95] on div "A video streaming platform runs an EC2 Auto Scaling group behind an Elastic Loa…" at bounding box center [385, 268] width 668 height 451
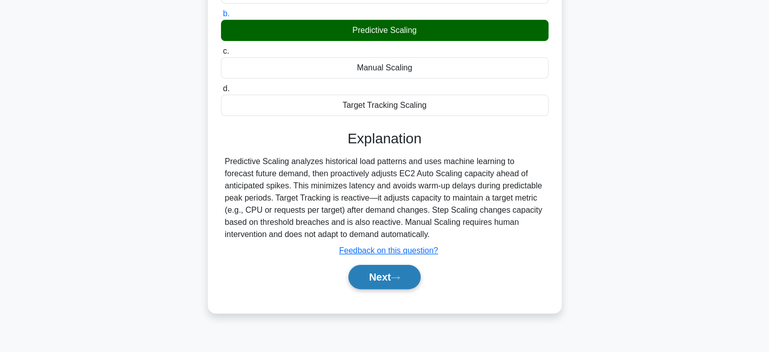
click at [399, 277] on icon at bounding box center [395, 278] width 9 height 6
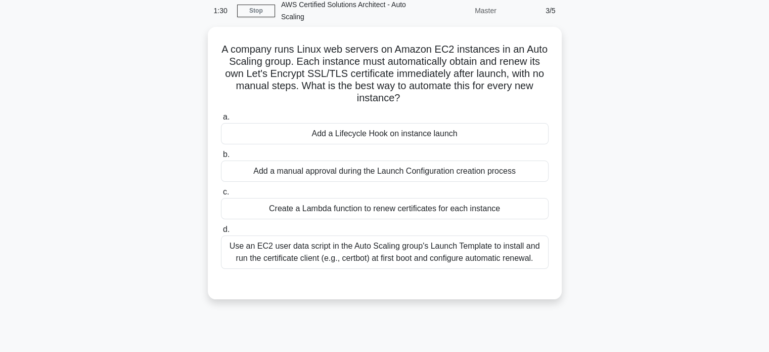
scroll to position [43, 0]
click at [376, 244] on div "Use an EC2 user data script in the Auto Scaling group's Launch Template to inst…" at bounding box center [385, 250] width 328 height 33
click at [221, 232] on input "d. Use an EC2 user data script in the Auto Scaling group's Launch Template to i…" at bounding box center [221, 228] width 0 height 7
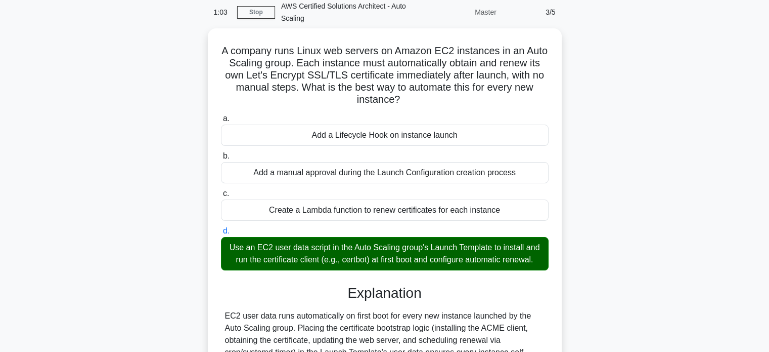
drag, startPoint x: 222, startPoint y: 49, endPoint x: 566, endPoint y: 261, distance: 404.1
click at [566, 261] on div "A company runs Linux web servers on Amazon EC2 instances in an Auto Scaling gro…" at bounding box center [385, 271] width 668 height 487
copy div "A company runs Linux web servers on Amazon EC2 instances in an Auto Scaling gro…"
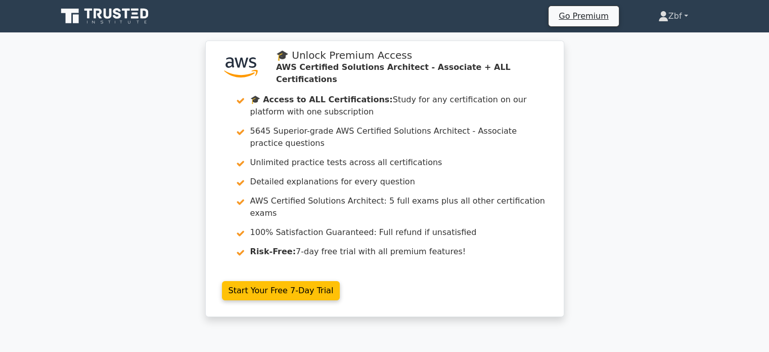
click at [666, 21] on link "Zbf" at bounding box center [673, 16] width 78 height 20
click at [677, 16] on link "Zbf" at bounding box center [673, 16] width 78 height 20
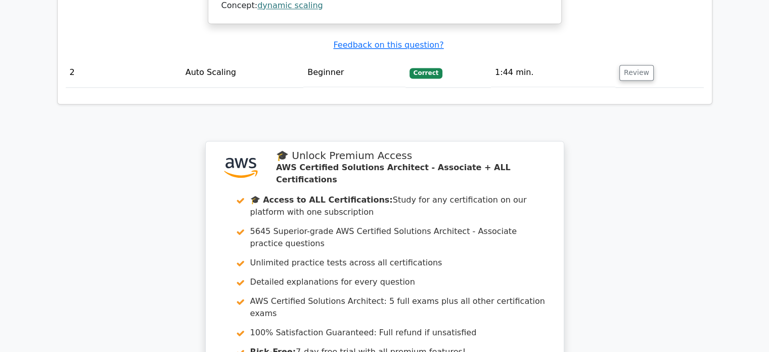
scroll to position [1529, 0]
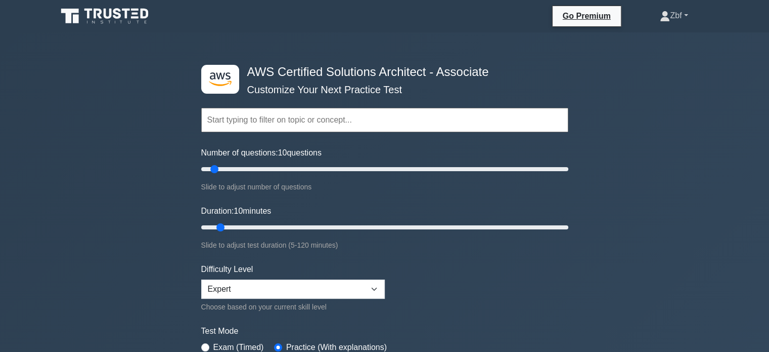
click at [682, 18] on link "Zbf" at bounding box center [674, 16] width 76 height 20
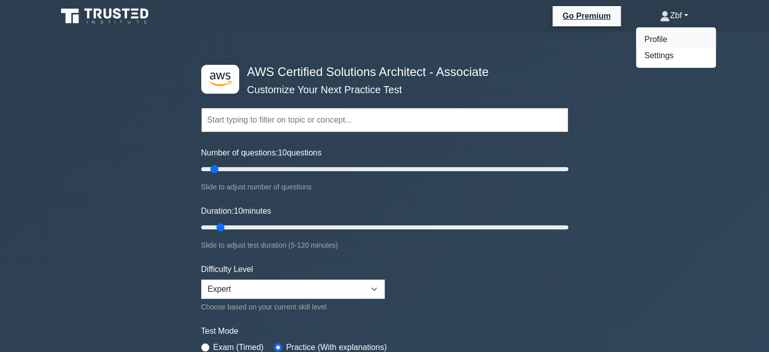
click at [668, 35] on link "Profile" at bounding box center [676, 39] width 80 height 16
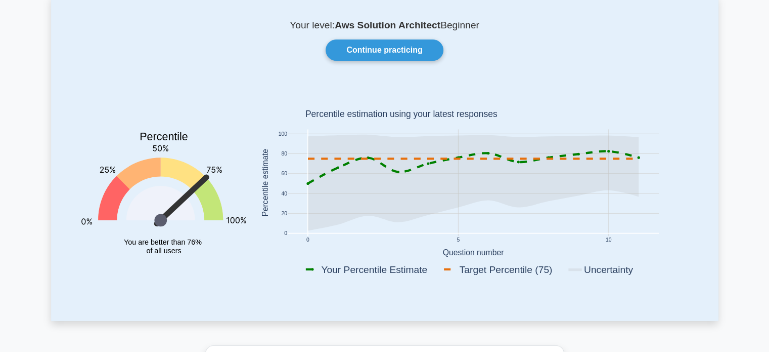
scroll to position [69, 0]
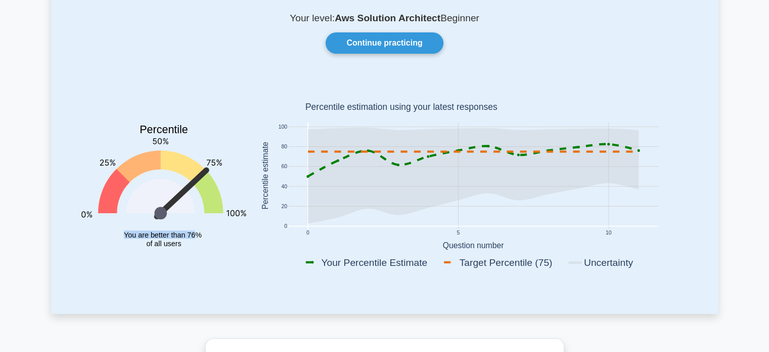
drag, startPoint x: 119, startPoint y: 232, endPoint x: 197, endPoint y: 243, distance: 78.6
click at [197, 243] on icon "Percentile You are better than 76% of all users" at bounding box center [163, 177] width 165 height 199
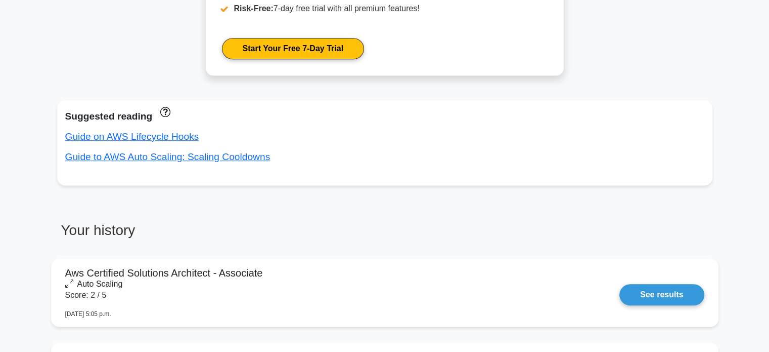
scroll to position [587, 0]
